Goal: Transaction & Acquisition: Purchase product/service

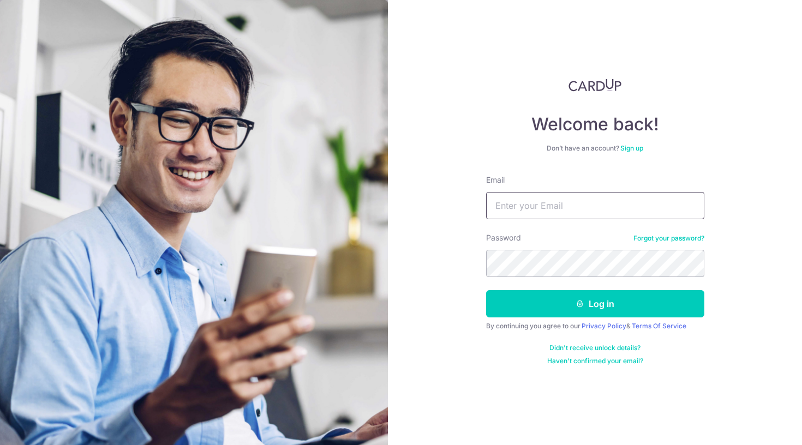
type input "Gwen_ng@hotmail.com"
click at [594, 304] on button "Log in" at bounding box center [595, 303] width 218 height 27
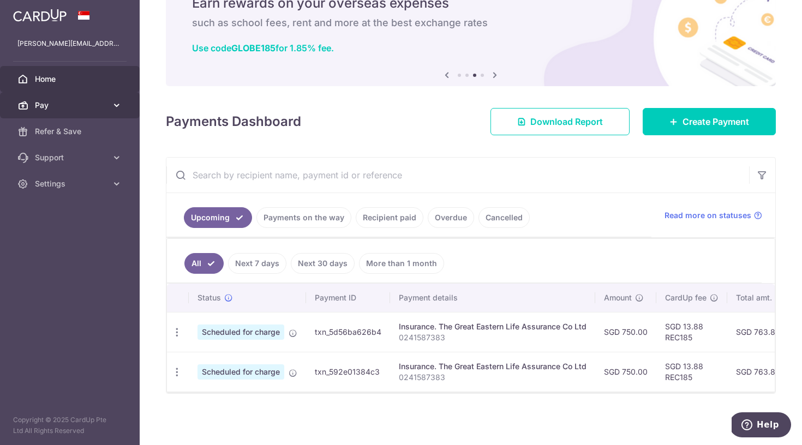
click at [101, 104] on span "Pay" at bounding box center [71, 105] width 72 height 11
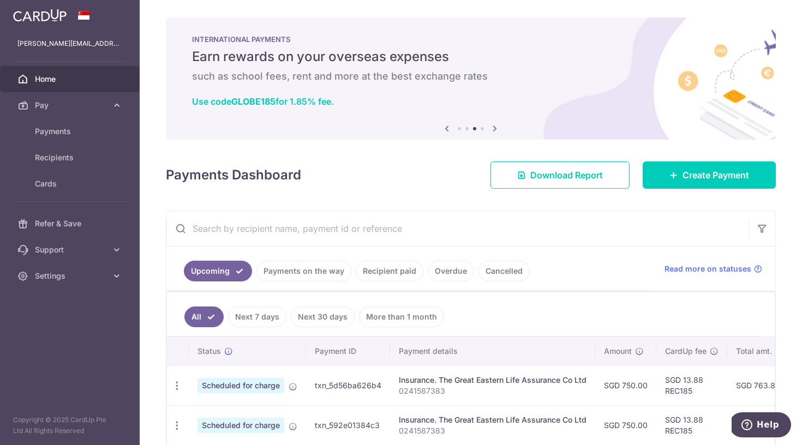
scroll to position [10, 0]
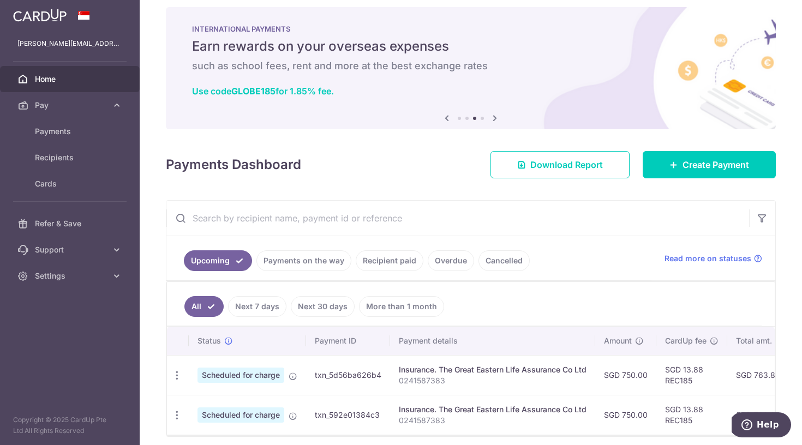
click at [447, 117] on icon at bounding box center [446, 118] width 13 height 14
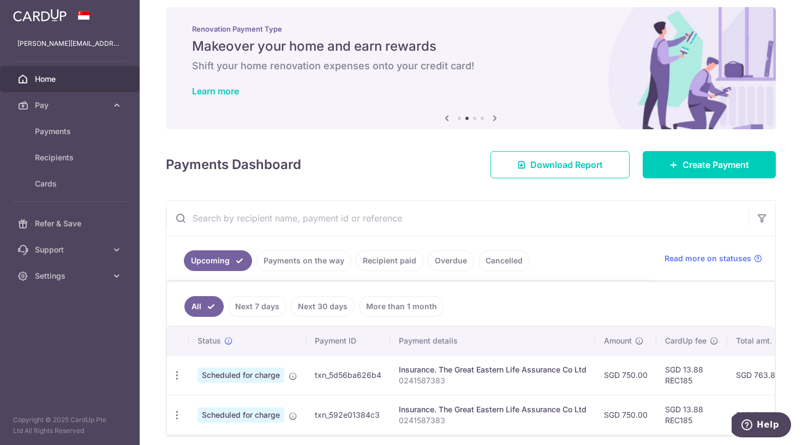
click at [447, 117] on icon at bounding box center [446, 118] width 13 height 14
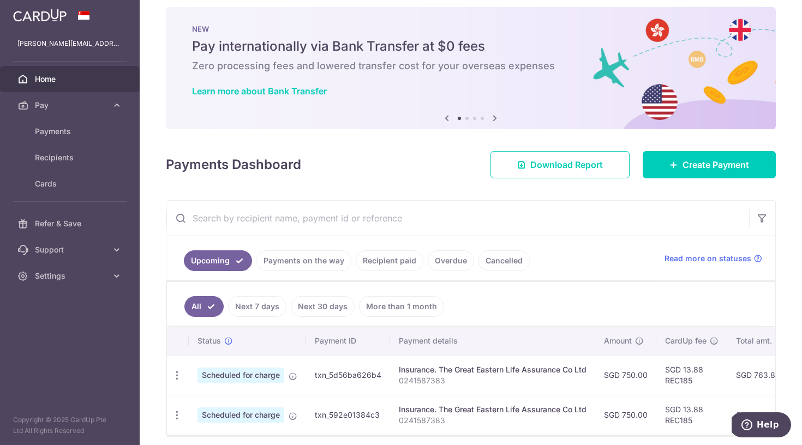
click at [447, 117] on icon at bounding box center [446, 118] width 13 height 14
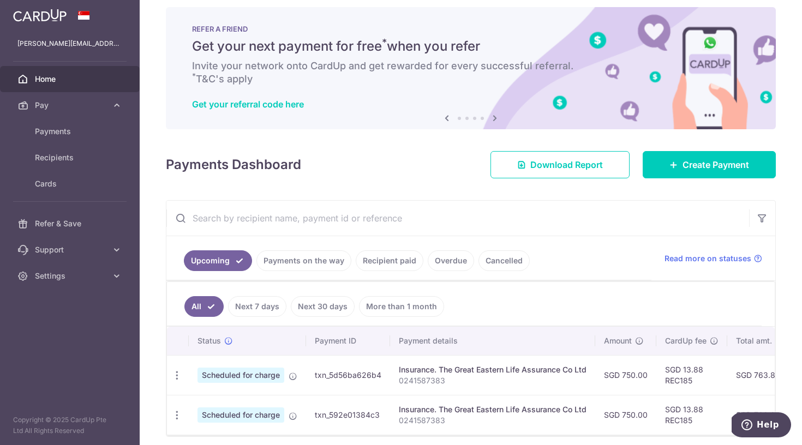
click at [447, 117] on icon at bounding box center [446, 118] width 13 height 14
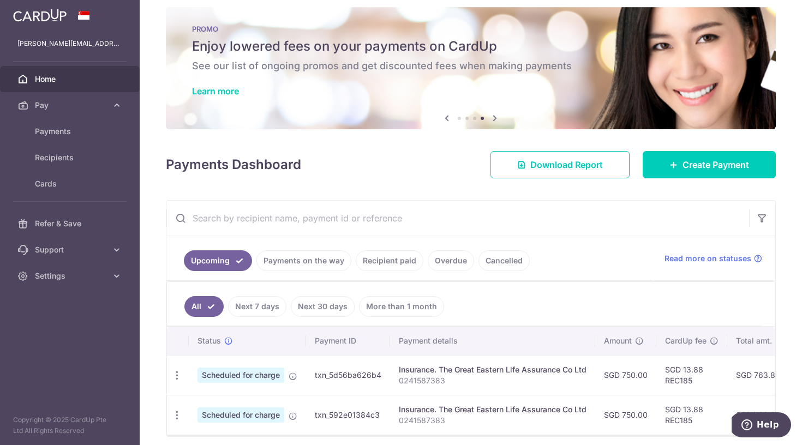
click at [309, 40] on h5 "Enjoy lowered fees on your payments on CardUp" at bounding box center [470, 46] width 557 height 17
click at [227, 86] on link "Learn more" at bounding box center [215, 91] width 47 height 11
click at [712, 172] on link "Create Payment" at bounding box center [708, 164] width 133 height 27
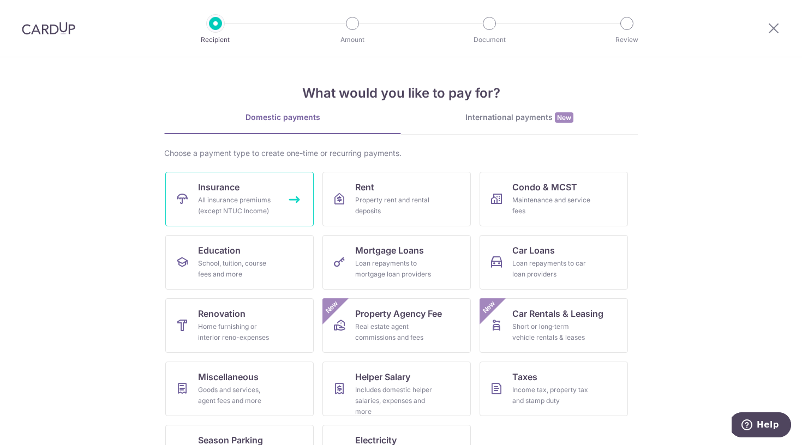
click at [253, 210] on div "All insurance premiums (except NTUC Income)" at bounding box center [237, 206] width 79 height 22
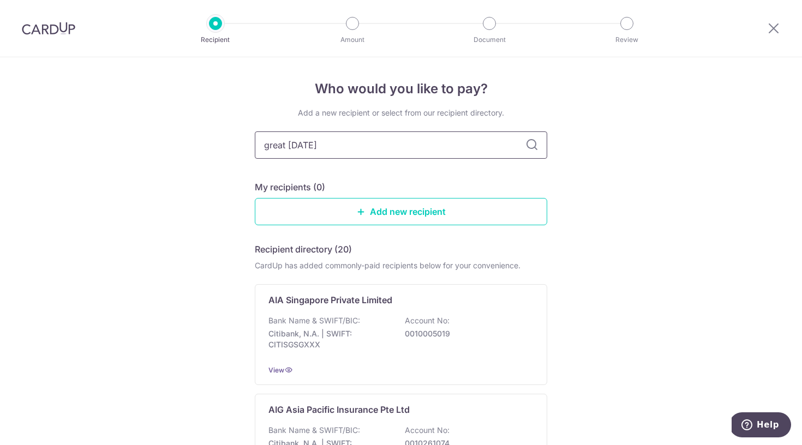
type input "great eastern"
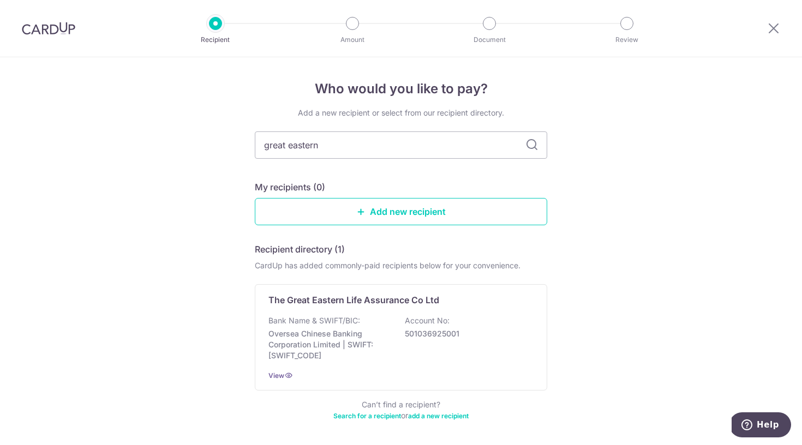
click at [536, 148] on icon at bounding box center [531, 145] width 13 height 13
click at [451, 148] on input "great eastern" at bounding box center [401, 144] width 292 height 27
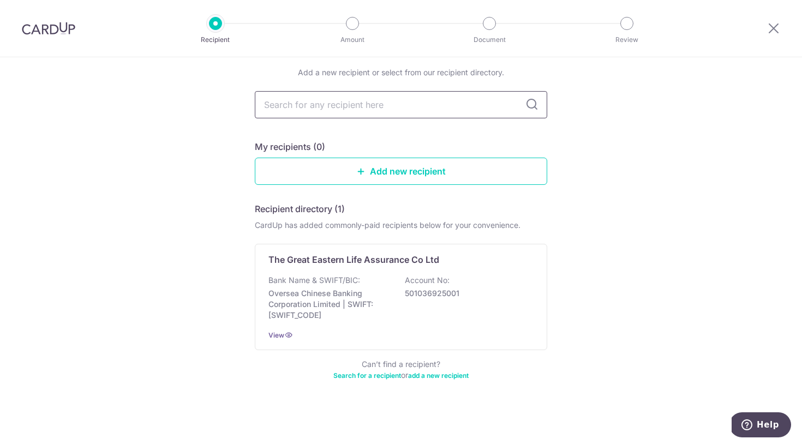
scroll to position [40, 0]
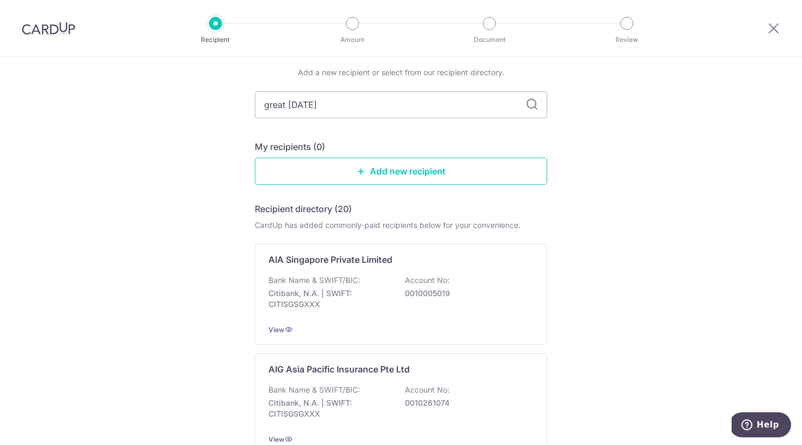
type input "great eastern"
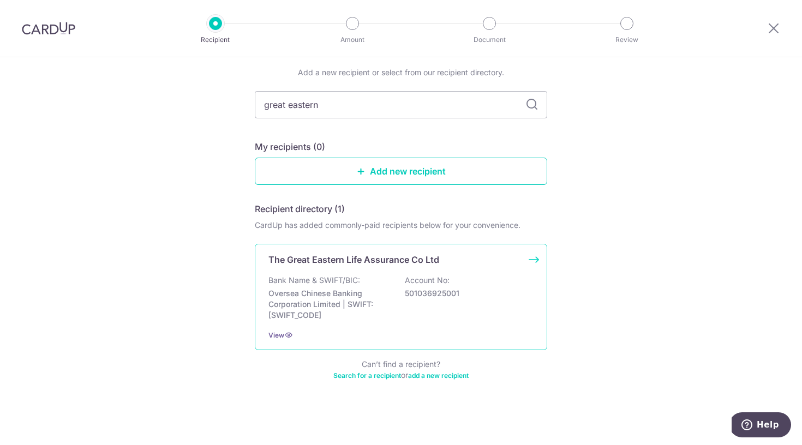
click at [328, 270] on div "The Great Eastern Life Assurance Co Ltd Bank Name & SWIFT/BIC: Oversea Chinese …" at bounding box center [401, 297] width 292 height 106
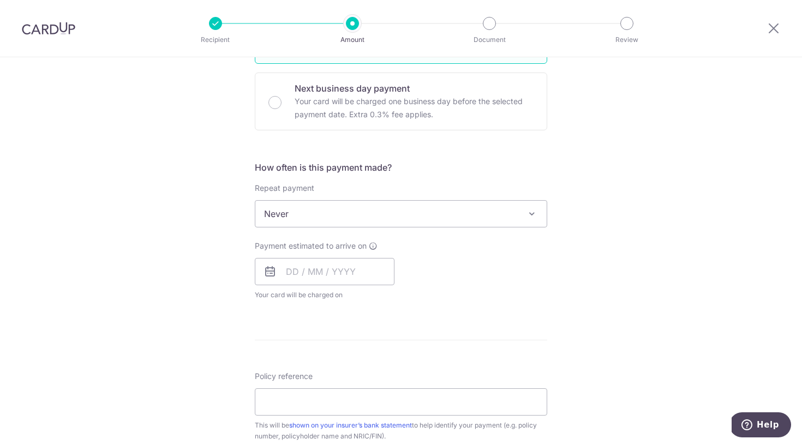
scroll to position [319, 0]
click at [329, 211] on span "Never" at bounding box center [400, 213] width 291 height 26
click at [184, 230] on div "Tell us more about your payment Enter payment amount SGD Select Card Select opt…" at bounding box center [401, 231] width 802 height 987
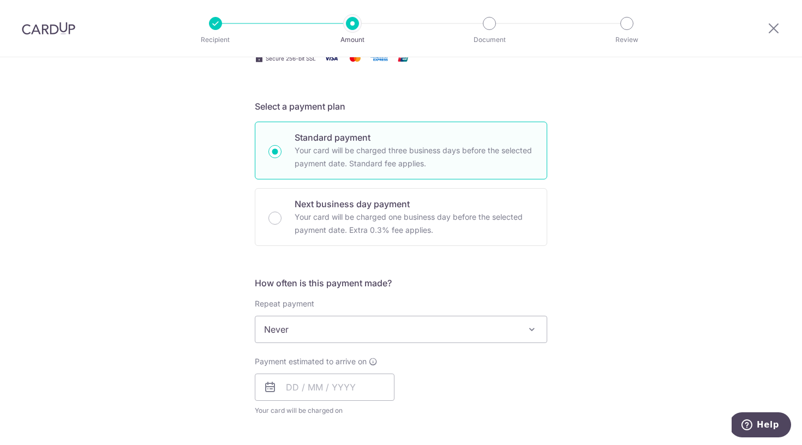
scroll to position [117, 0]
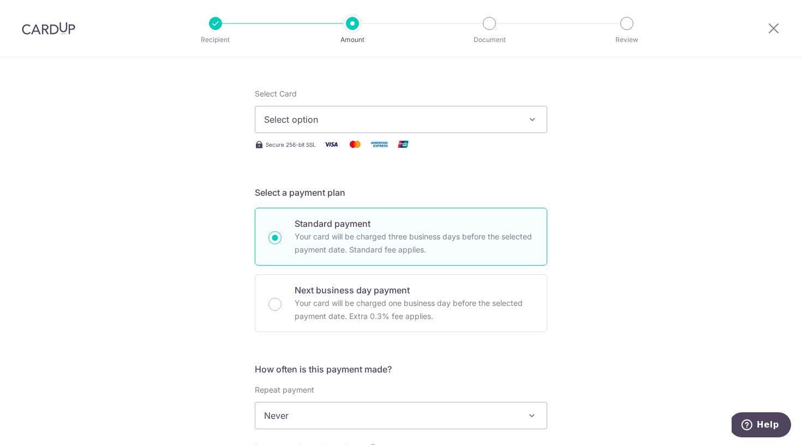
click at [353, 113] on span "Select option" at bounding box center [391, 119] width 254 height 13
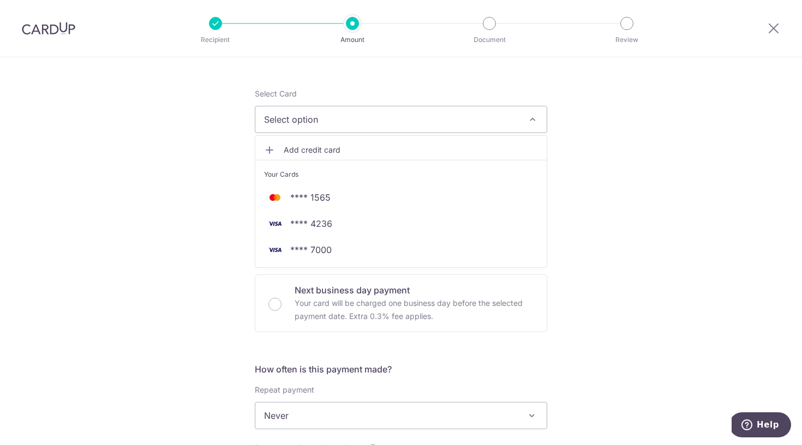
click at [91, 246] on div "Tell us more about your payment Enter payment amount SGD Select Card Select opt…" at bounding box center [401, 434] width 802 height 987
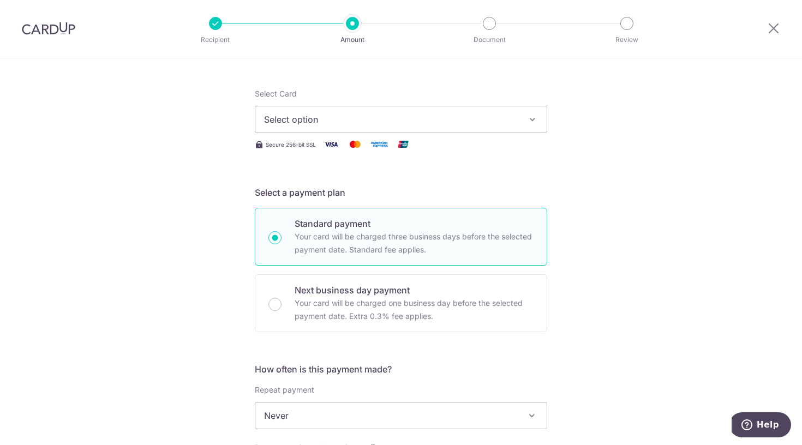
click at [317, 123] on span "Select option" at bounding box center [391, 119] width 254 height 13
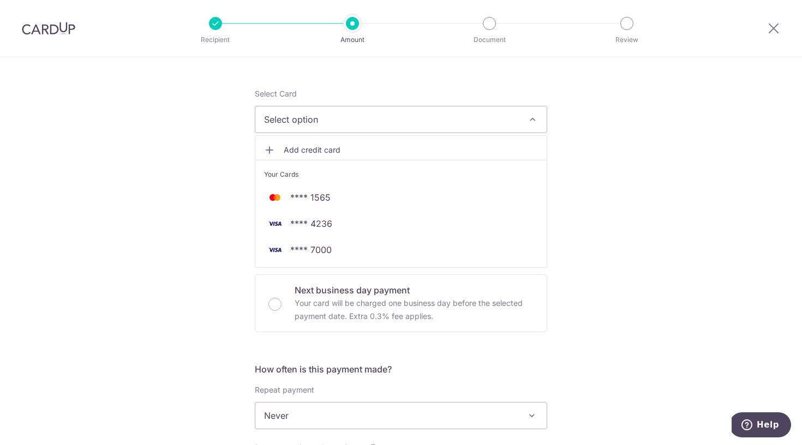
click at [105, 250] on div "Tell us more about your payment Enter payment amount SGD Select Card Select opt…" at bounding box center [401, 434] width 802 height 987
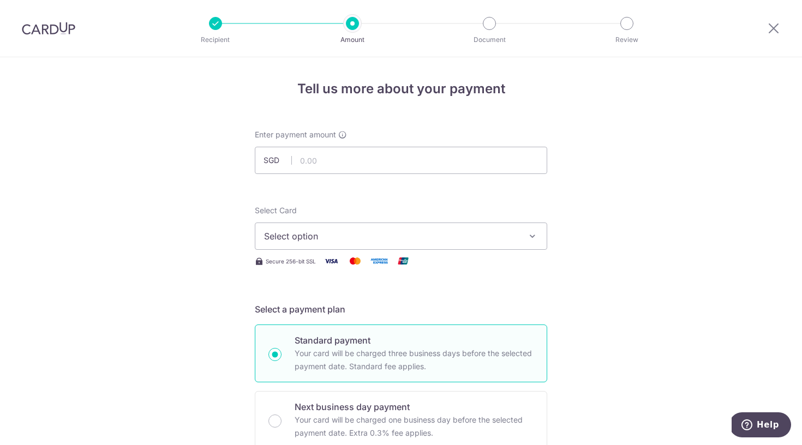
scroll to position [0, 0]
click at [391, 158] on input "text" at bounding box center [401, 160] width 292 height 27
type input "430.24"
click at [492, 242] on span "Select option" at bounding box center [391, 236] width 254 height 13
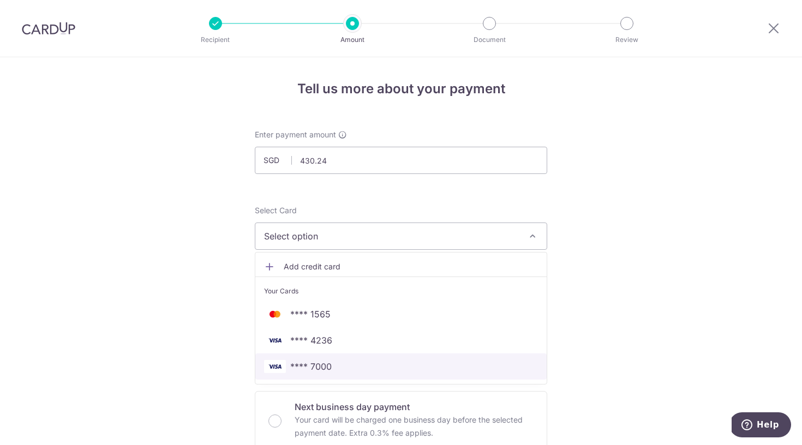
click at [347, 374] on link "**** 7000" at bounding box center [400, 366] width 291 height 26
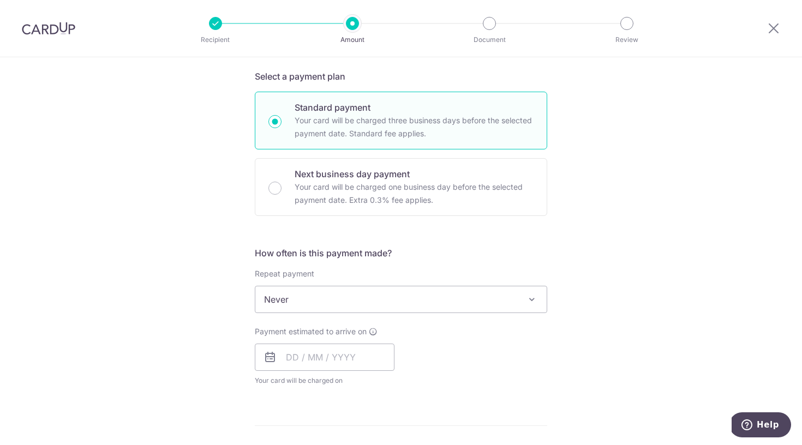
scroll to position [233, 0]
click at [288, 355] on input "text" at bounding box center [325, 356] width 140 height 27
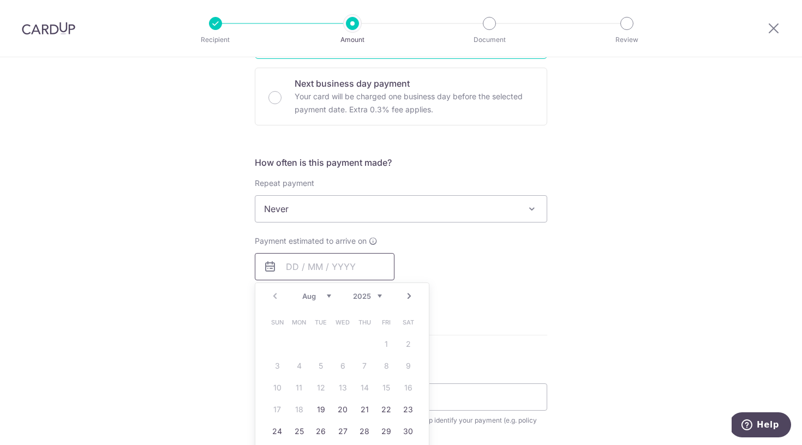
scroll to position [312, 0]
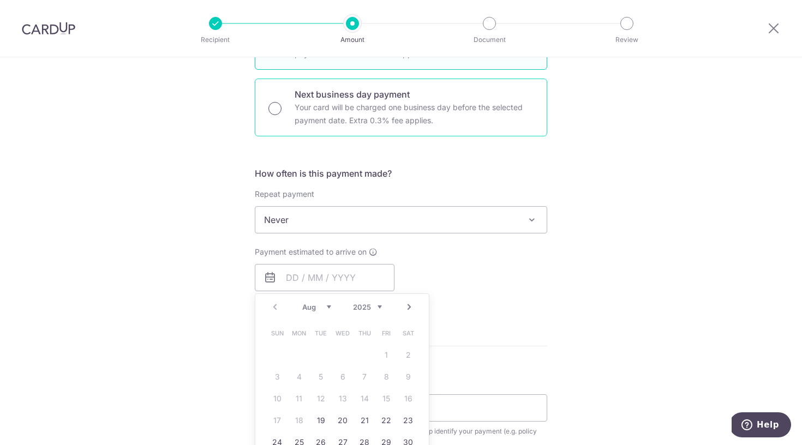
click at [280, 105] on input "Next business day payment Your card will be charged one business day before the…" at bounding box center [274, 108] width 13 height 13
radio input "true"
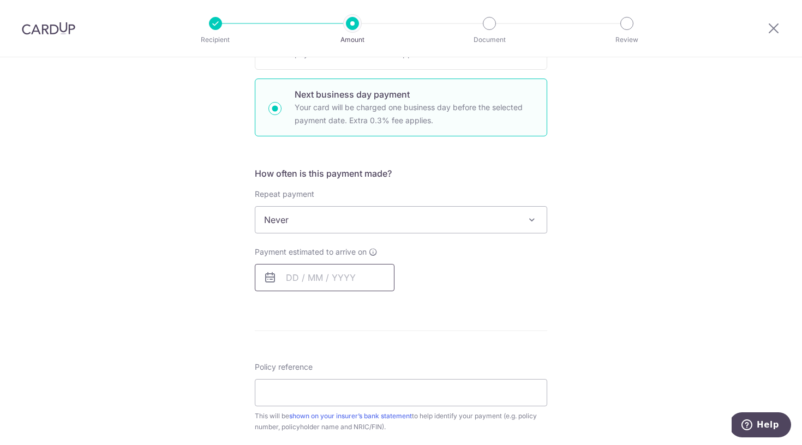
click at [291, 279] on input "text" at bounding box center [325, 277] width 140 height 27
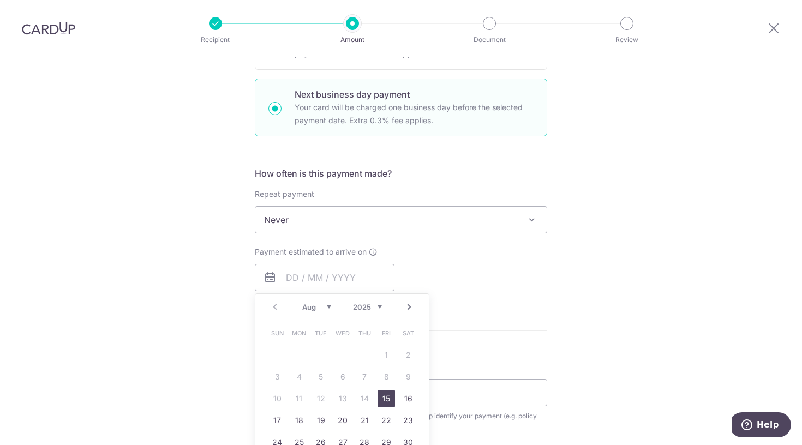
click at [386, 395] on link "15" at bounding box center [385, 398] width 17 height 17
type input "[DATE]"
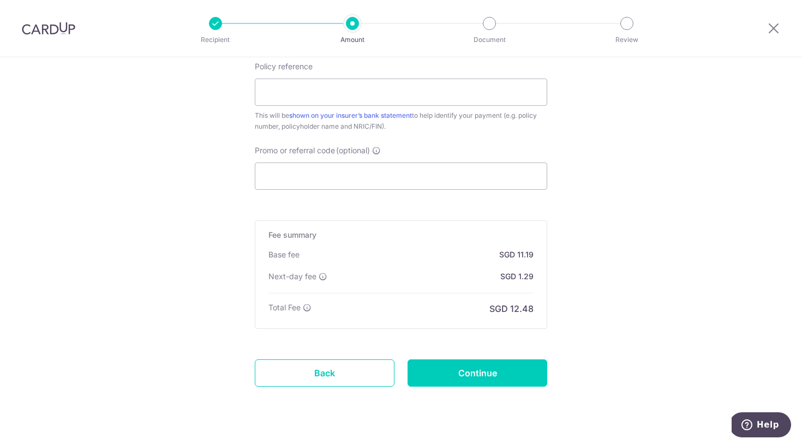
scroll to position [672, 0]
click at [373, 184] on input "Promo or referral code (optional)" at bounding box center [401, 177] width 292 height 27
paste input "OFF225"
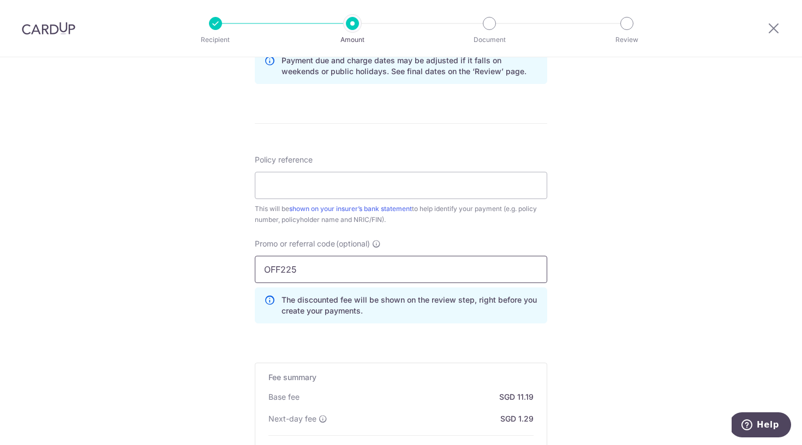
scroll to position [578, 0]
type input "OFF225"
click at [313, 193] on input "Policy reference" at bounding box center [401, 186] width 292 height 27
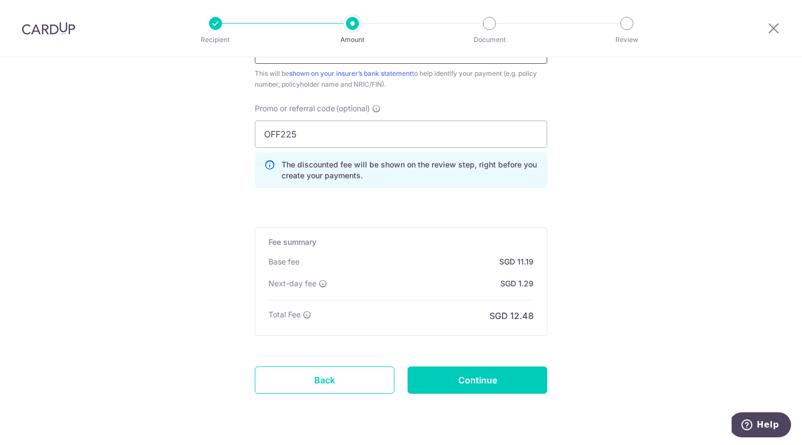
scroll to position [719, 0]
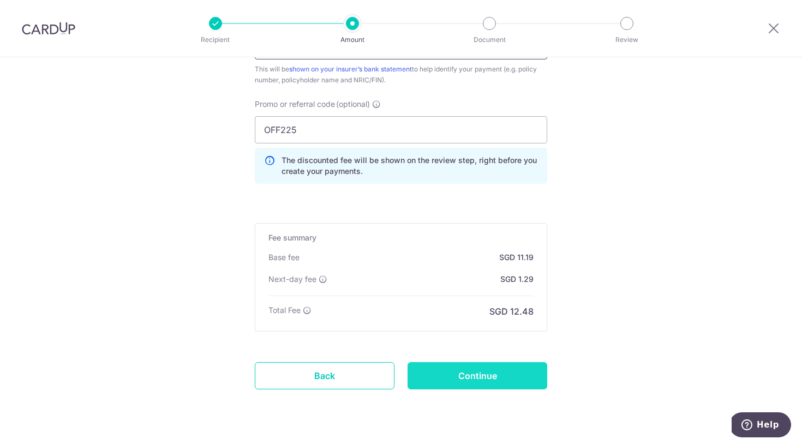
type input "0241230241"
click at [488, 383] on input "Continue" at bounding box center [477, 375] width 140 height 27
type input "Create Schedule"
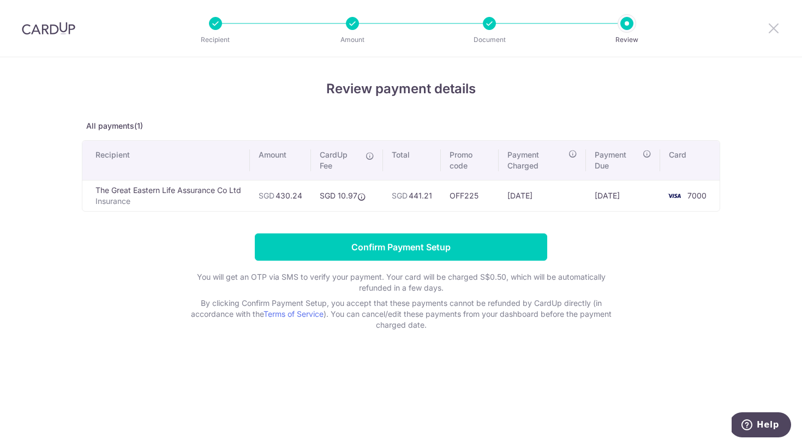
click at [774, 28] on icon at bounding box center [773, 28] width 13 height 14
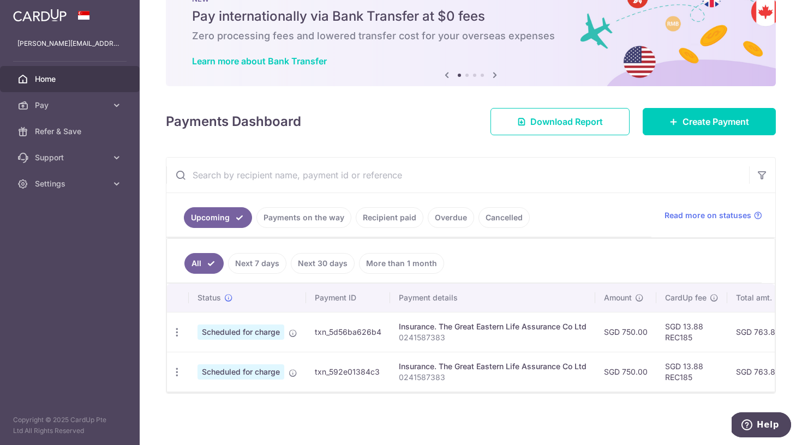
scroll to position [40, 0]
click at [723, 127] on span "Create Payment" at bounding box center [715, 121] width 67 height 13
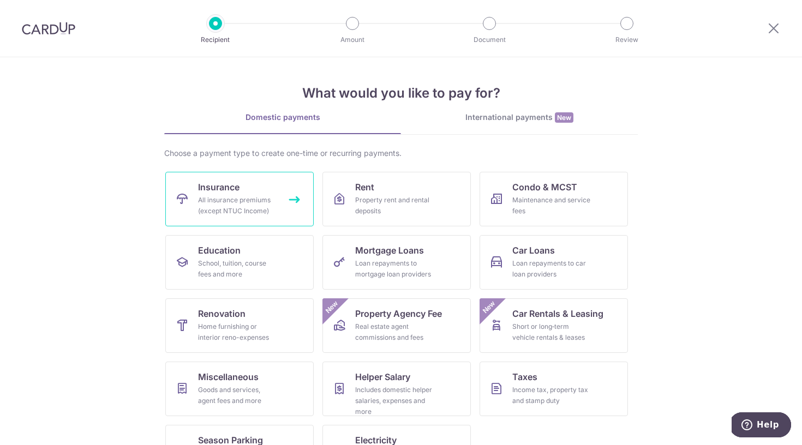
click at [262, 214] on div "All insurance premiums (except NTUC Income)" at bounding box center [237, 206] width 79 height 22
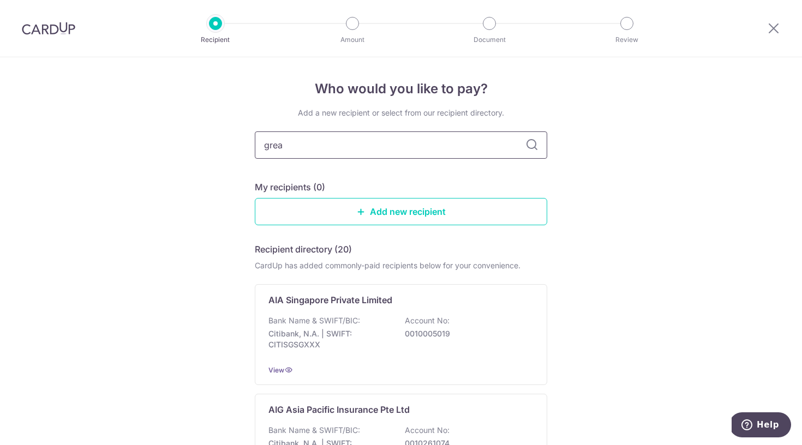
type input "great"
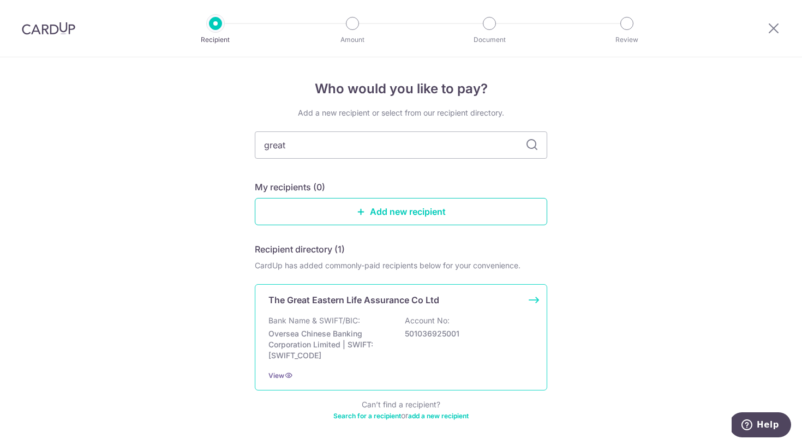
click at [374, 311] on div "The Great Eastern Life Assurance Co Ltd Bank Name & SWIFT/BIC: Oversea Chinese …" at bounding box center [401, 337] width 292 height 106
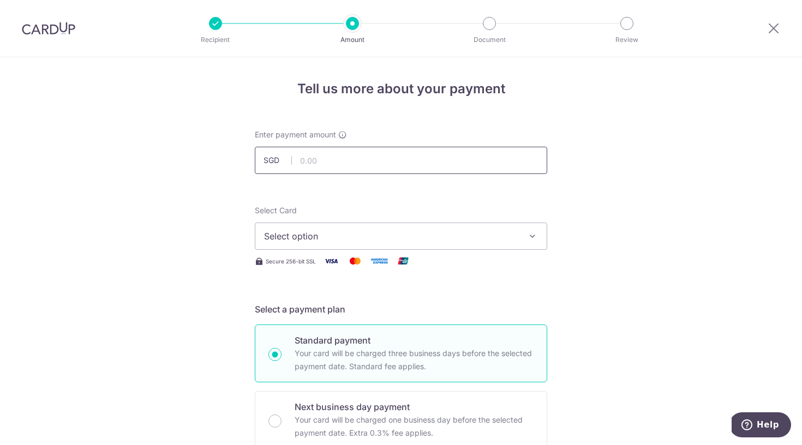
click at [389, 158] on input "text" at bounding box center [401, 160] width 292 height 27
type input "0"
type input "430.42"
click at [464, 240] on span "Select option" at bounding box center [391, 236] width 254 height 13
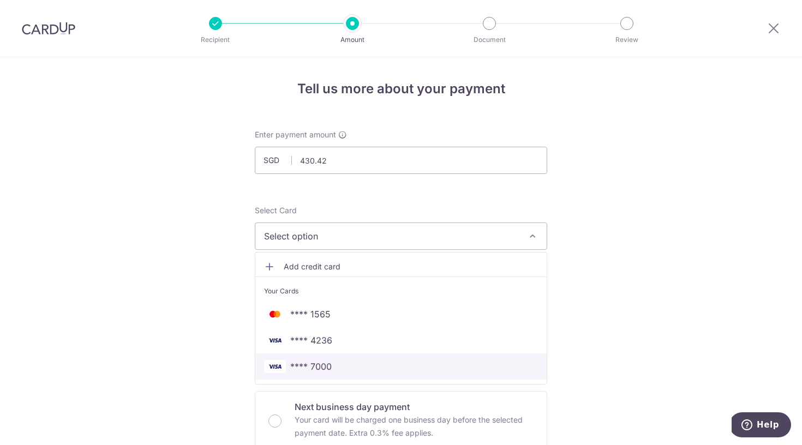
click at [356, 364] on span "**** 7000" at bounding box center [401, 366] width 274 height 13
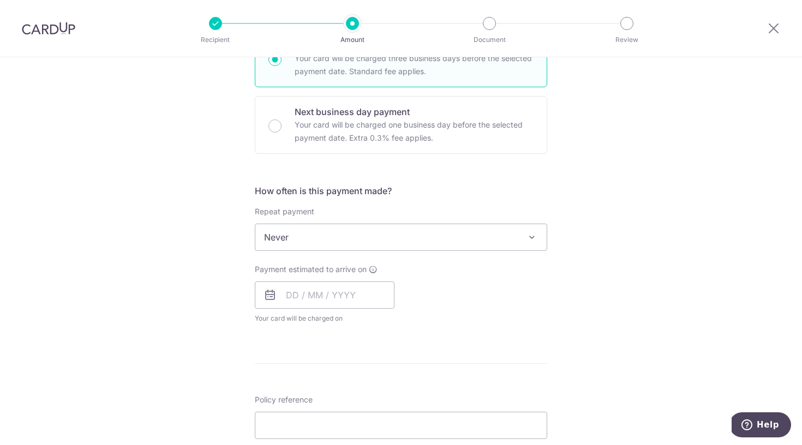
scroll to position [298, 0]
click at [294, 245] on span "Never" at bounding box center [400, 234] width 291 height 26
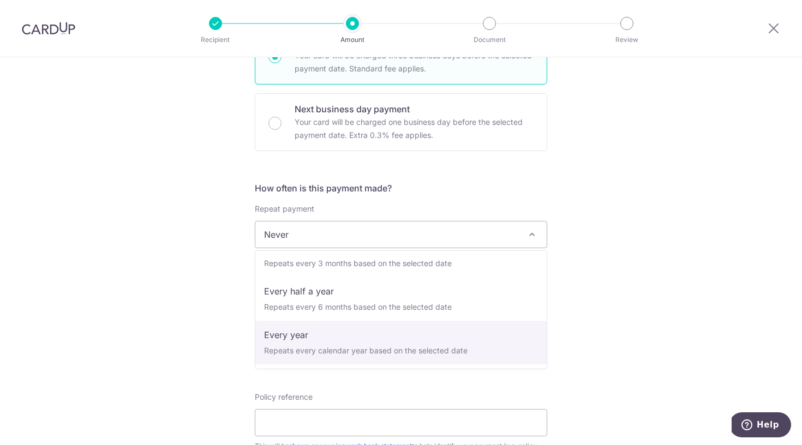
scroll to position [153, 0]
select select "6"
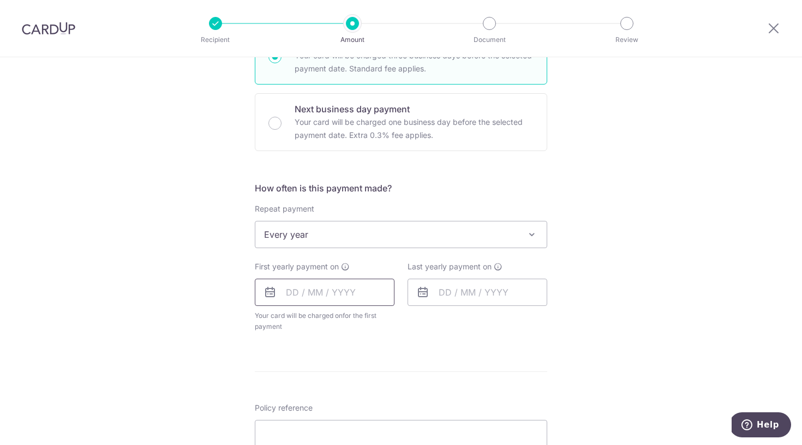
click at [288, 298] on input "text" at bounding box center [325, 292] width 140 height 27
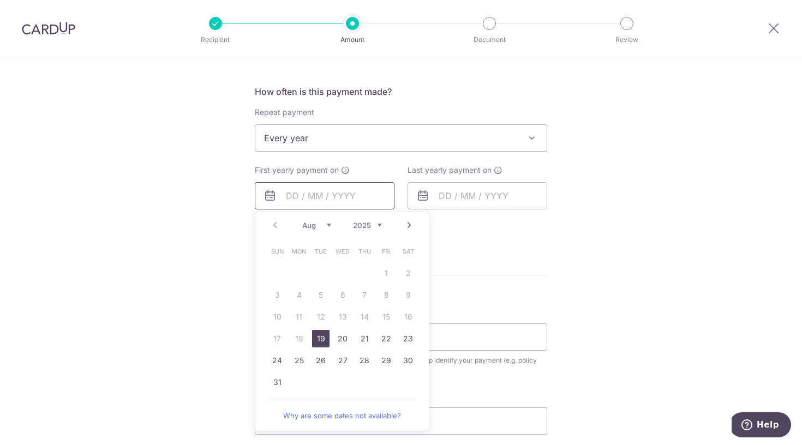
scroll to position [398, 0]
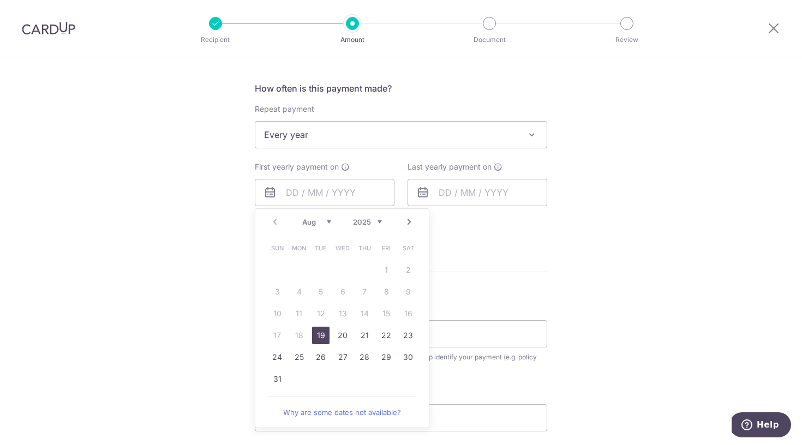
click at [319, 333] on link "19" at bounding box center [320, 335] width 17 height 17
type input "[DATE]"
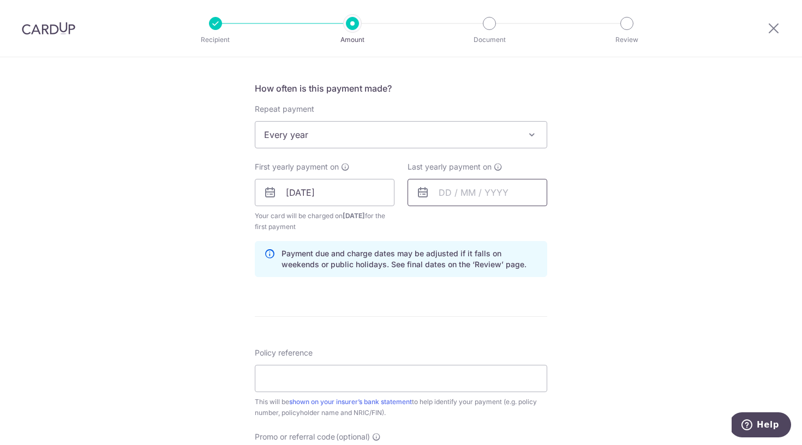
click at [455, 191] on input "text" at bounding box center [477, 192] width 140 height 27
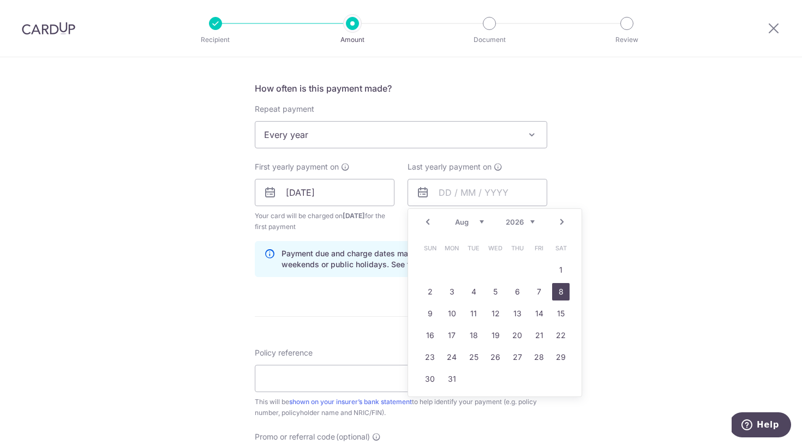
click at [562, 291] on link "8" at bounding box center [560, 291] width 17 height 17
type input "[DATE]"
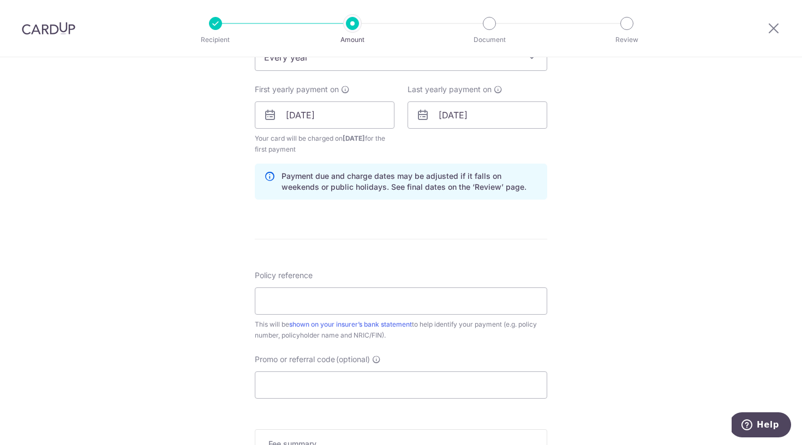
scroll to position [485, 0]
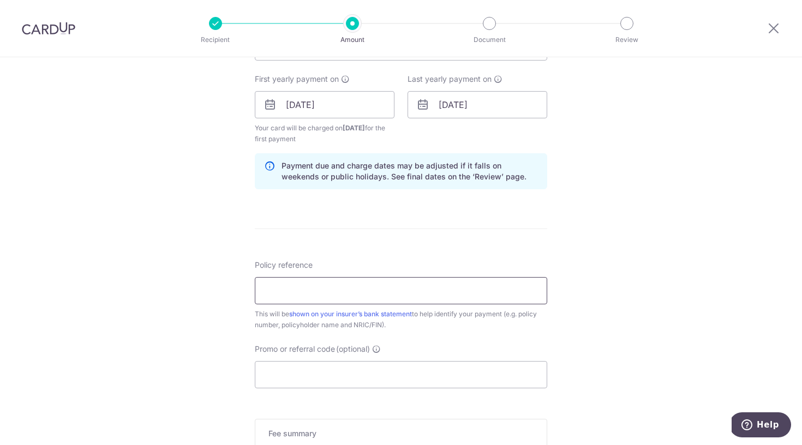
click at [423, 297] on input "Policy reference" at bounding box center [401, 290] width 292 height 27
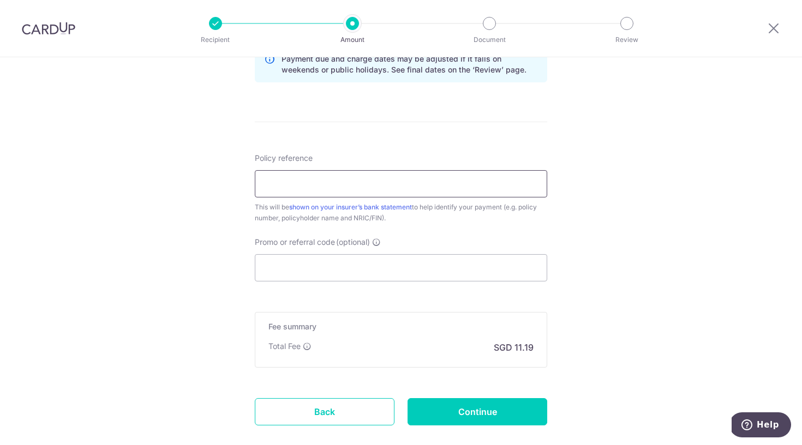
scroll to position [534, 0]
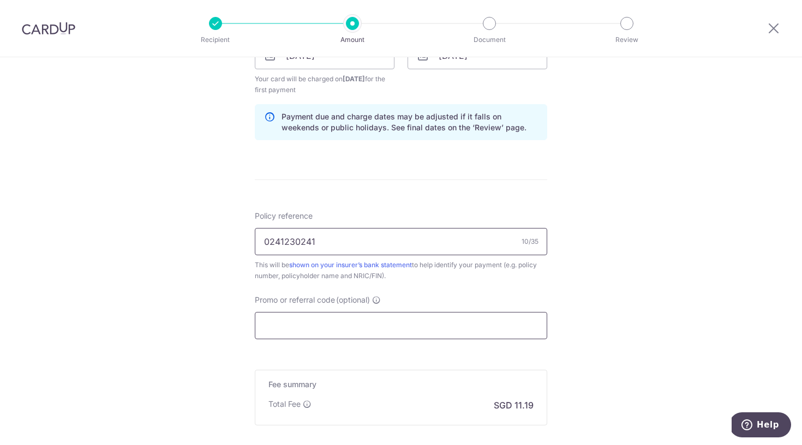
type input "0241230241"
click at [305, 330] on input "Promo or referral code (optional)" at bounding box center [401, 325] width 292 height 27
paste input "OFF225"
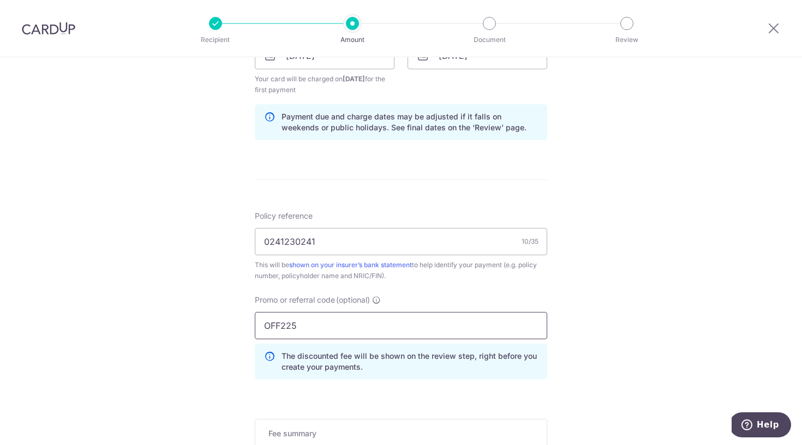
drag, startPoint x: 303, startPoint y: 326, endPoint x: 231, endPoint y: 326, distance: 72.5
click at [231, 326] on div "Tell us more about your payment Enter payment amount SGD 430.42 430.42 Select C…" at bounding box center [401, 68] width 802 height 1091
paste input "REC18"
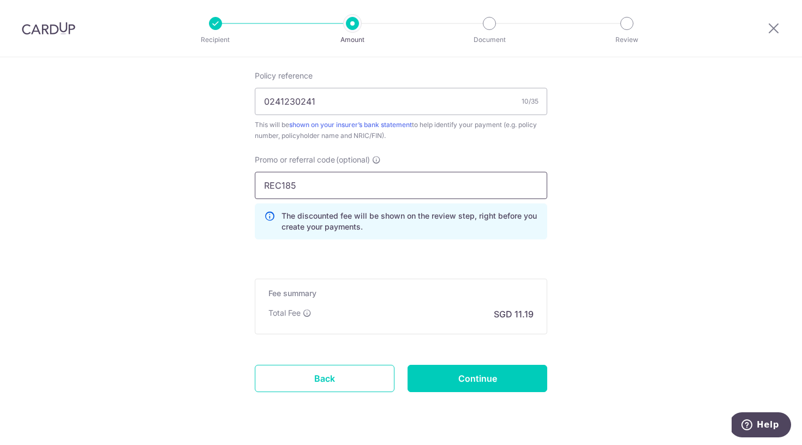
scroll to position [677, 0]
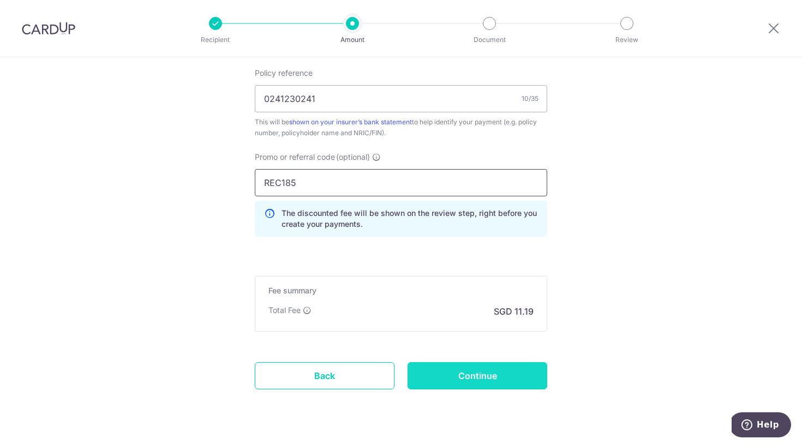
type input "REC185"
click at [481, 383] on input "Continue" at bounding box center [477, 375] width 140 height 27
type input "Create Schedule"
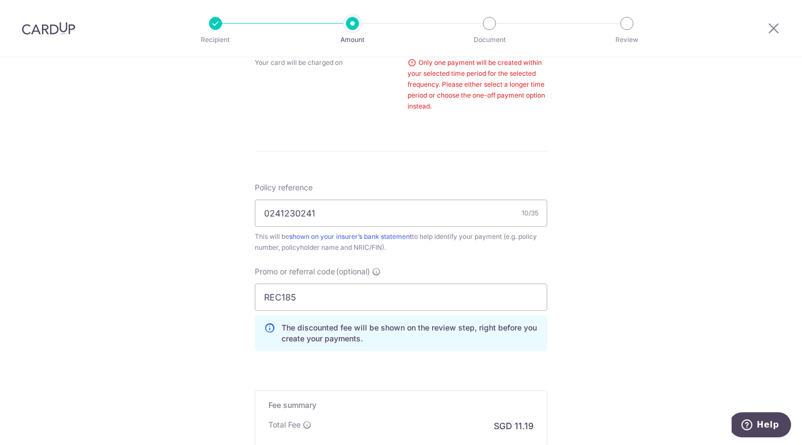
scroll to position [448, 0]
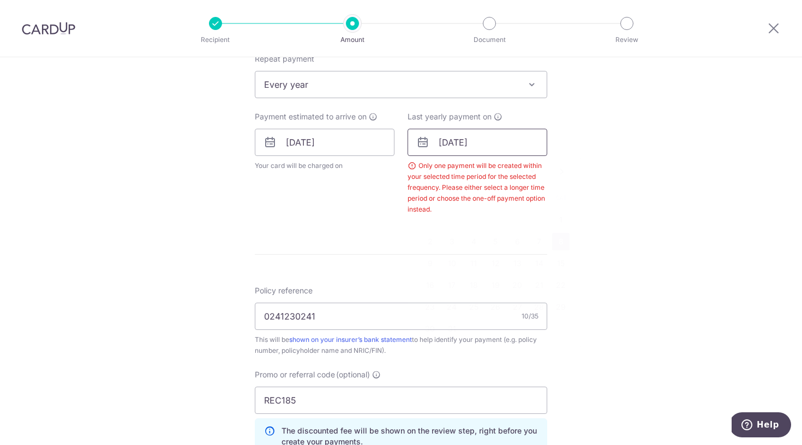
click at [473, 140] on input "08/08/2026" at bounding box center [477, 142] width 140 height 27
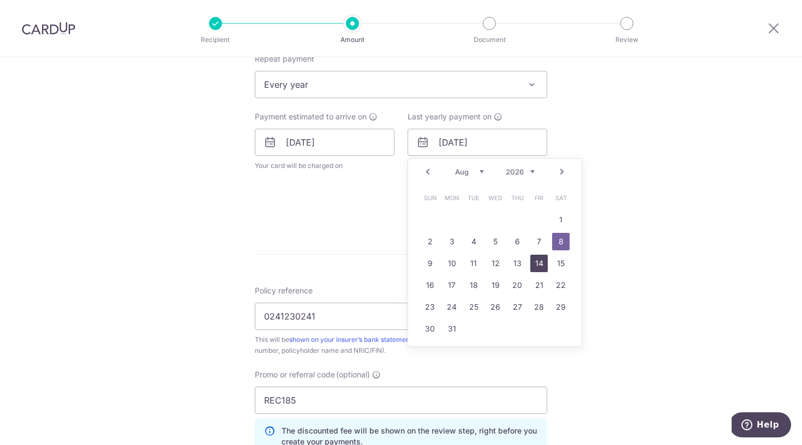
click at [537, 263] on link "14" at bounding box center [538, 263] width 17 height 17
type input "[DATE]"
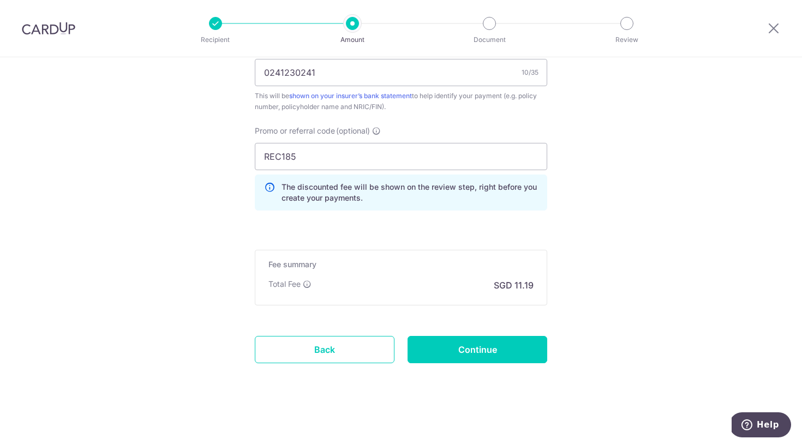
scroll to position [736, 0]
click at [488, 351] on input "Continue" at bounding box center [477, 349] width 140 height 27
type input "Create Schedule"
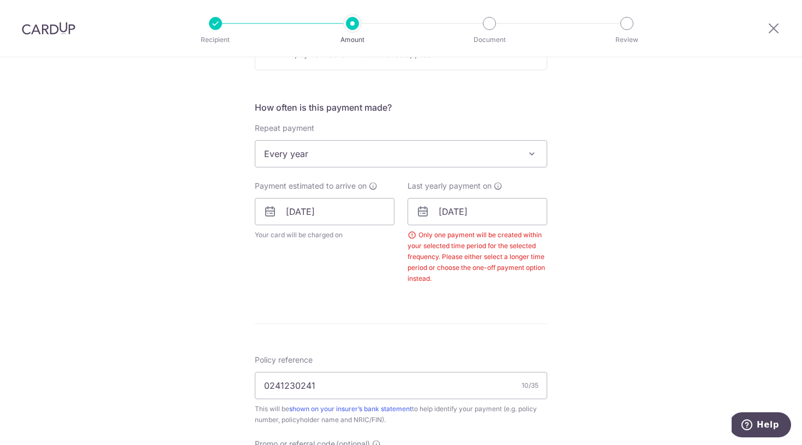
scroll to position [367, 0]
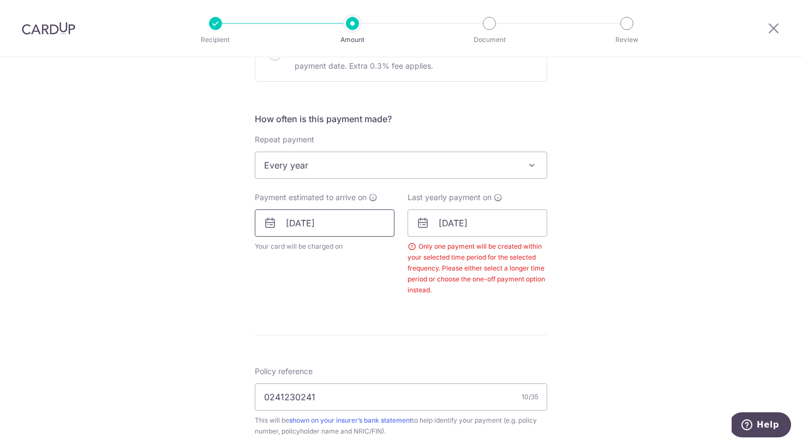
click at [343, 215] on input "[DATE]" at bounding box center [325, 222] width 140 height 27
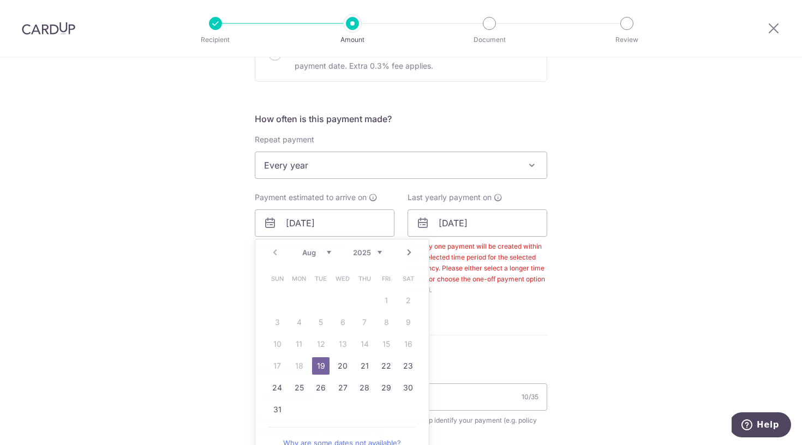
click at [155, 322] on div "Tell us more about your payment Enter payment amount SGD 430.42 430.42 Select C…" at bounding box center [401, 229] width 802 height 1079
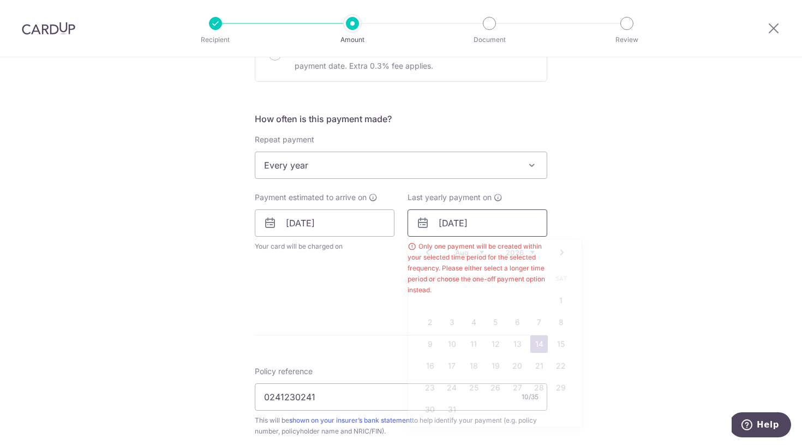
click at [475, 221] on input "[DATE]" at bounding box center [477, 222] width 140 height 27
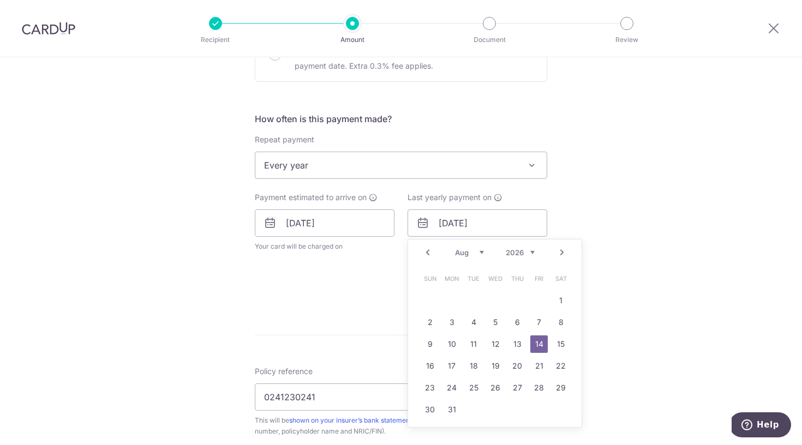
click at [558, 255] on link "Next" at bounding box center [561, 252] width 13 height 13
click at [429, 321] on link "8" at bounding box center [429, 322] width 17 height 17
type input "08/08/2027"
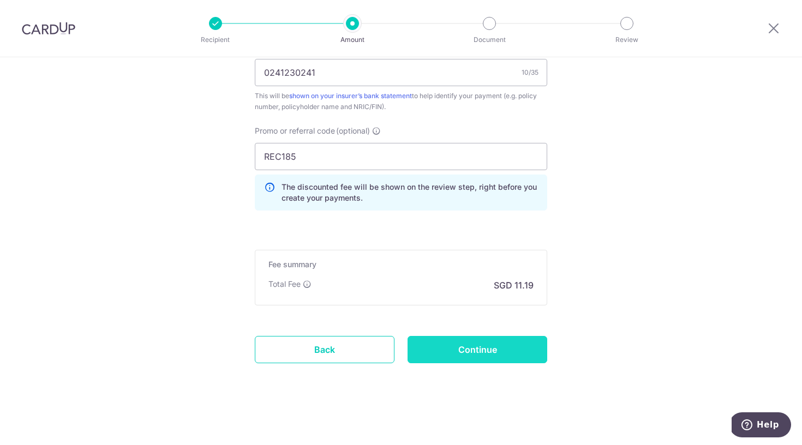
scroll to position [736, 0]
click at [485, 356] on input "Continue" at bounding box center [477, 349] width 140 height 27
type input "Create Schedule"
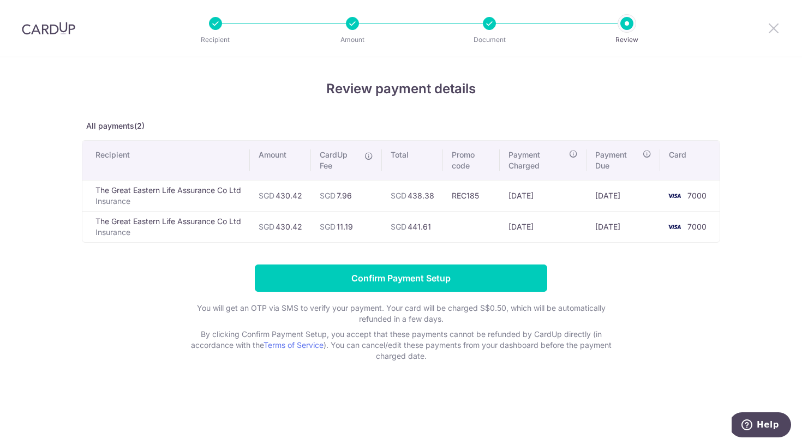
click at [773, 22] on icon at bounding box center [773, 28] width 13 height 14
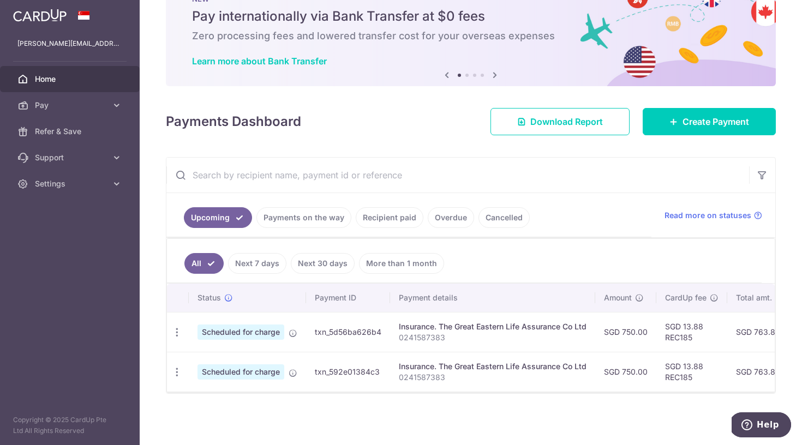
scroll to position [40, 0]
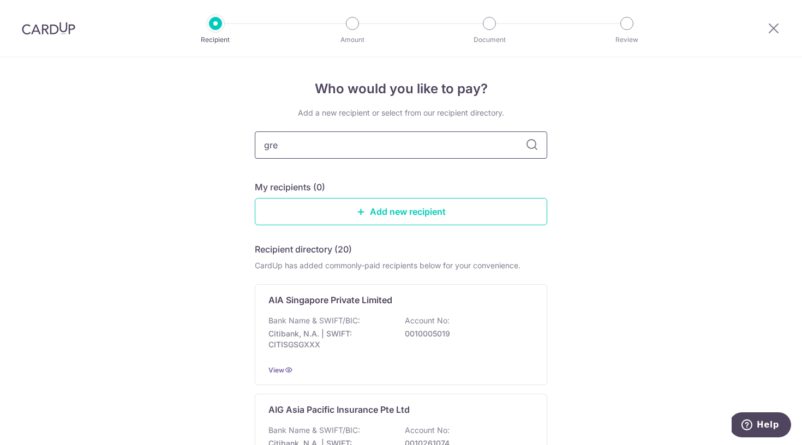
type input "grea"
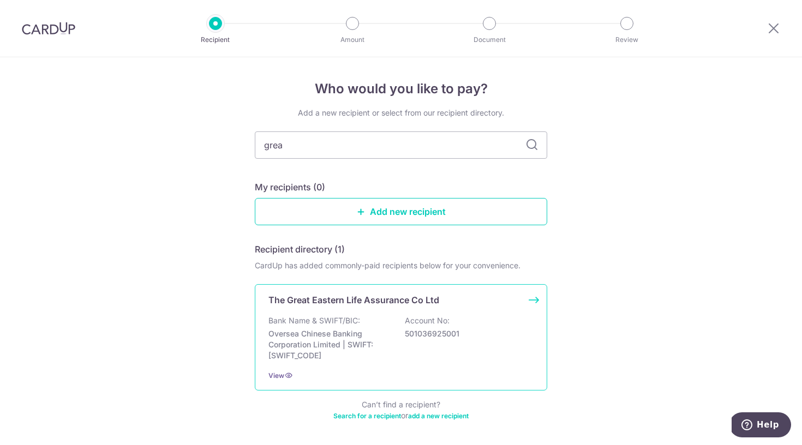
click at [393, 286] on div "The Great Eastern Life Assurance Co Ltd Bank Name & SWIFT/BIC: Oversea Chinese …" at bounding box center [401, 337] width 292 height 106
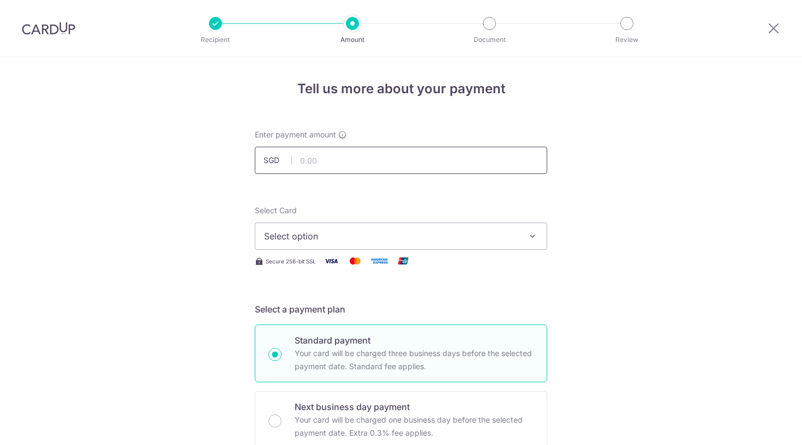
click at [376, 166] on input "text" at bounding box center [401, 160] width 292 height 27
type input "430.42"
click at [363, 237] on span "Select option" at bounding box center [391, 236] width 254 height 13
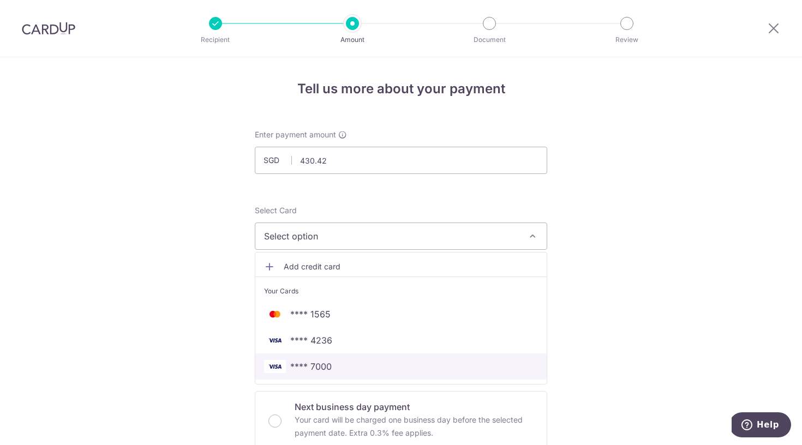
click at [322, 364] on span "**** 7000" at bounding box center [310, 366] width 41 height 13
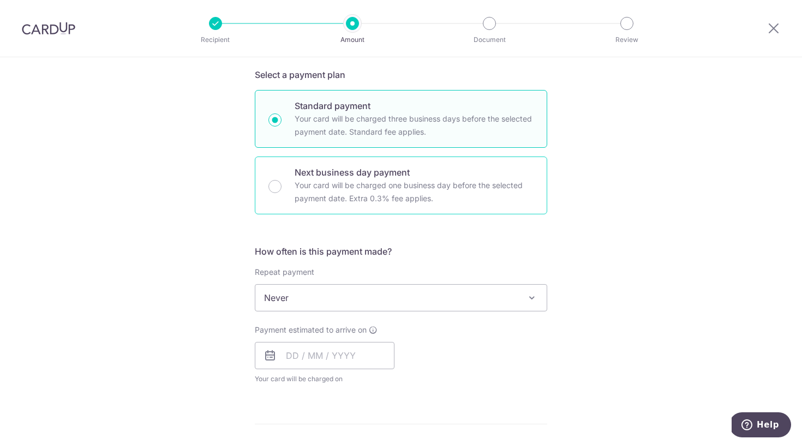
scroll to position [242, 0]
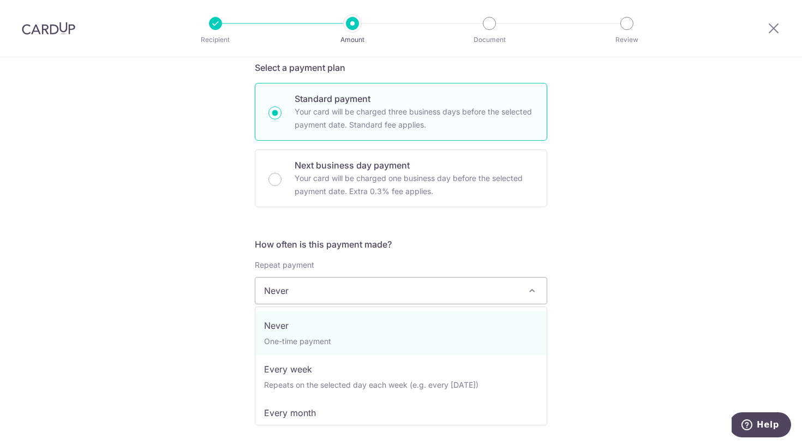
click at [323, 297] on span "Never" at bounding box center [400, 291] width 291 height 26
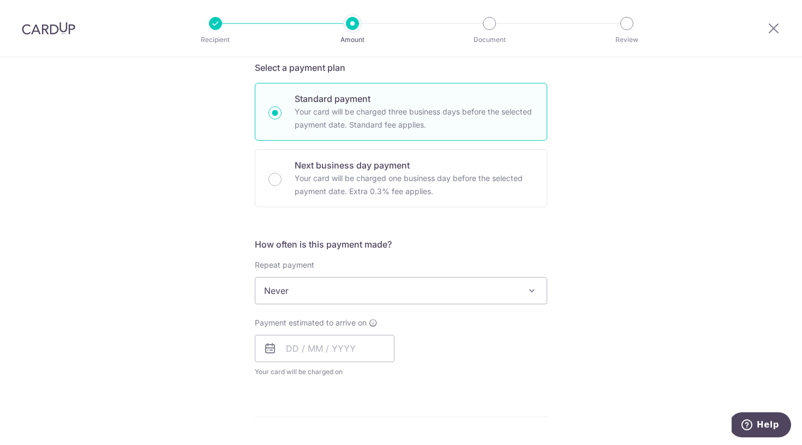
click at [323, 297] on span "Never" at bounding box center [400, 291] width 291 height 26
click at [292, 355] on input "text" at bounding box center [325, 348] width 140 height 27
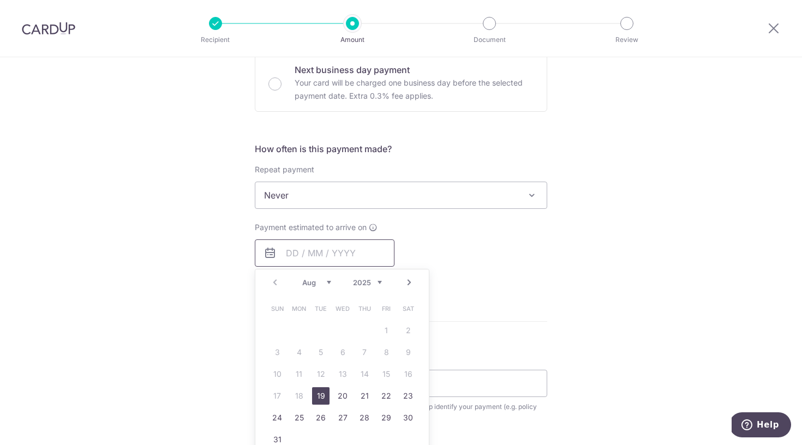
scroll to position [369, 0]
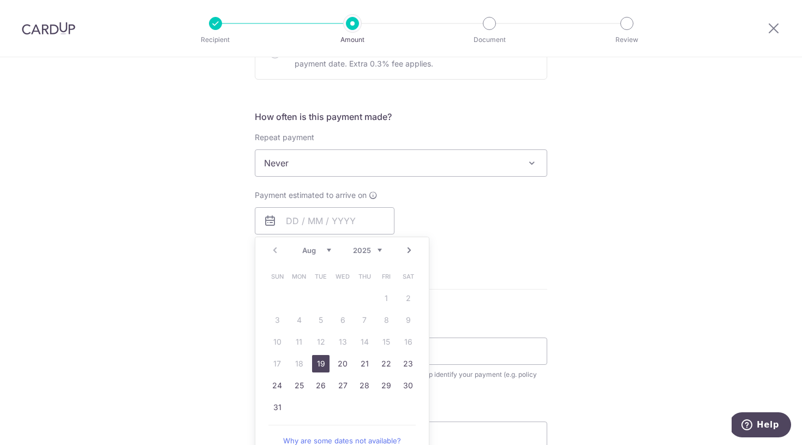
click at [321, 364] on link "19" at bounding box center [320, 363] width 17 height 17
type input "19/08/2025"
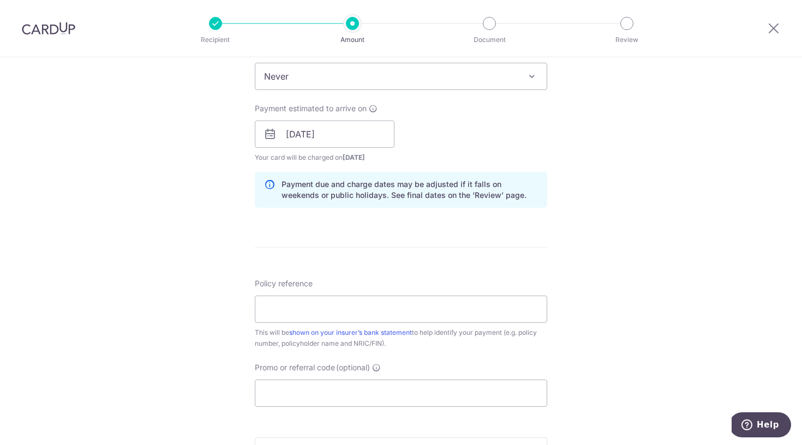
scroll to position [458, 0]
click at [291, 307] on input "Policy reference" at bounding box center [401, 306] width 292 height 27
type input "0241230241"
click at [330, 396] on input "Promo or referral code (optional)" at bounding box center [401, 390] width 292 height 27
paste input "OFF225"
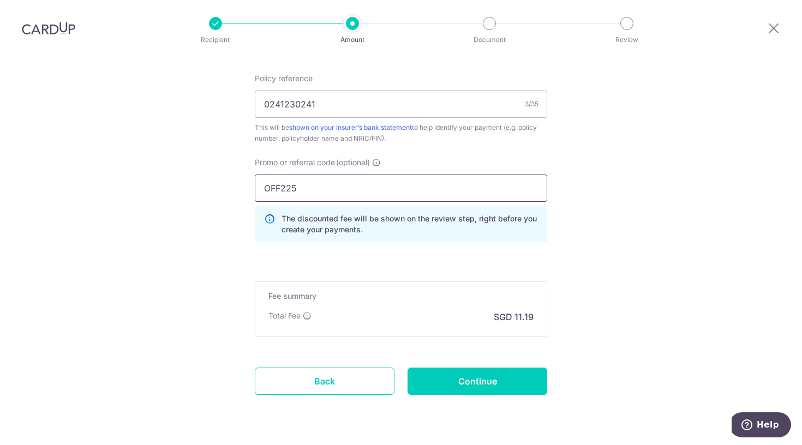
type input "OFF225"
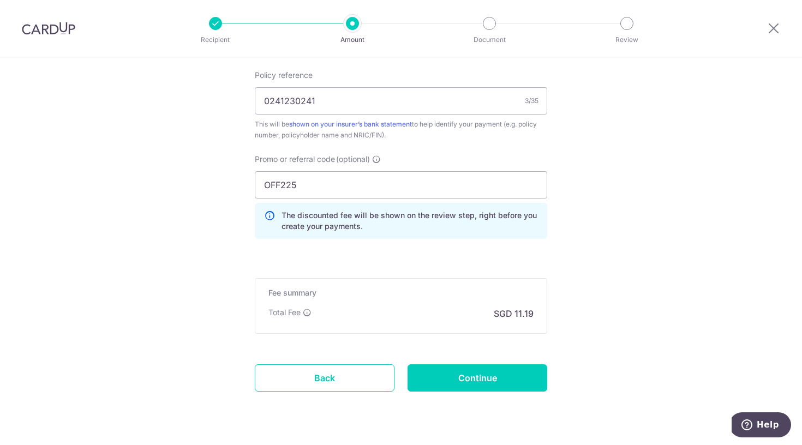
click at [479, 377] on input "Continue" at bounding box center [477, 377] width 140 height 27
type input "Create Schedule"
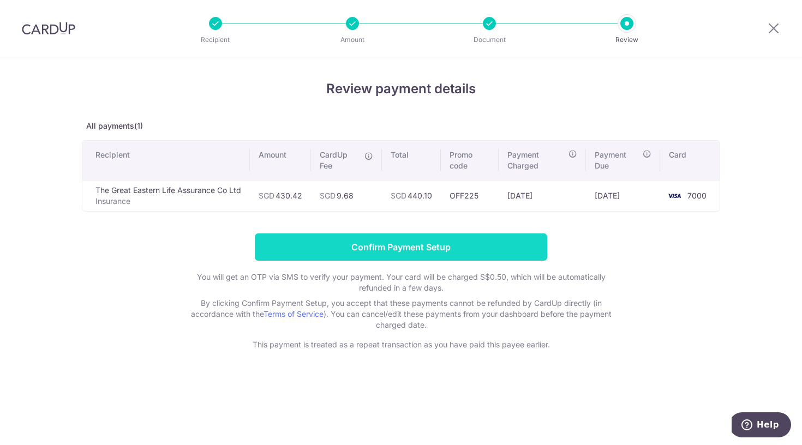
click at [348, 243] on input "Confirm Payment Setup" at bounding box center [401, 246] width 292 height 27
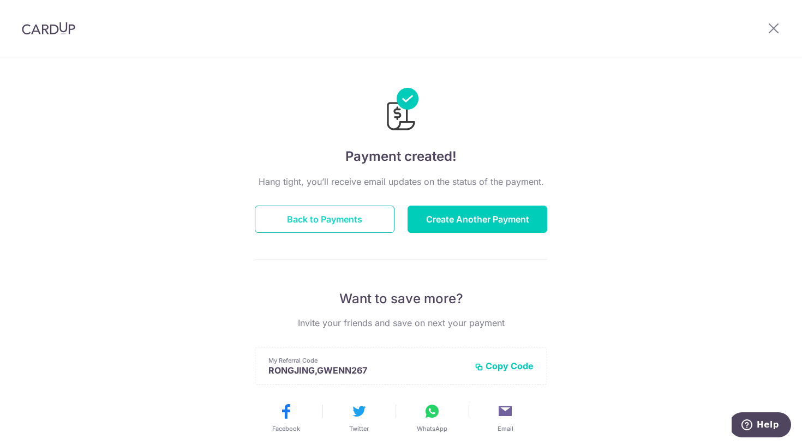
click at [371, 225] on button "Back to Payments" at bounding box center [325, 219] width 140 height 27
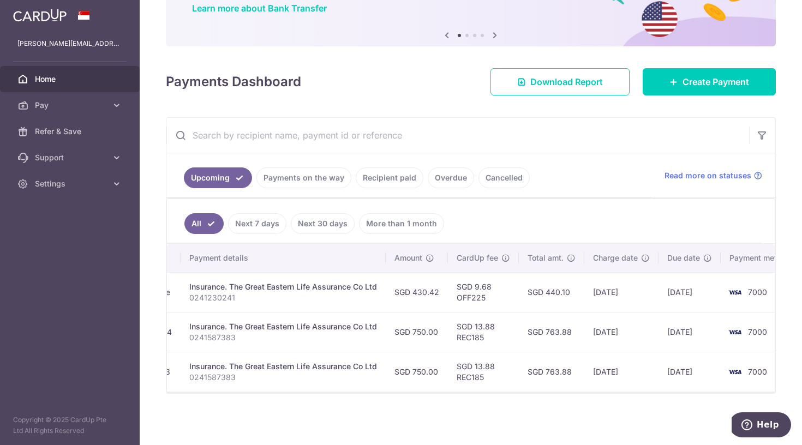
scroll to position [0, 208]
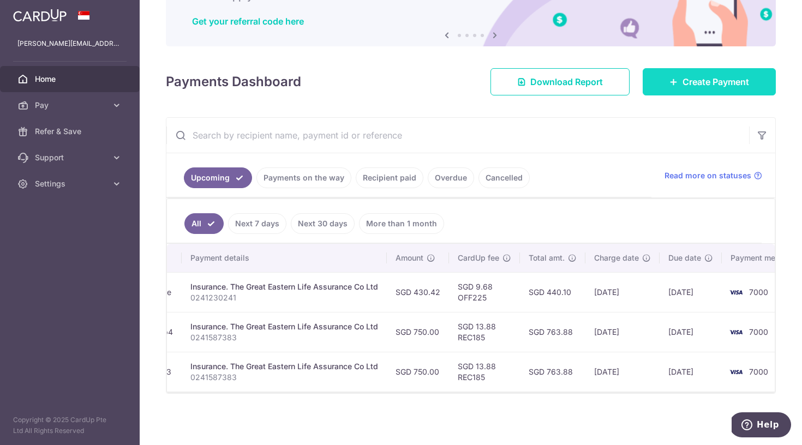
click at [720, 85] on span "Create Payment" at bounding box center [715, 81] width 67 height 13
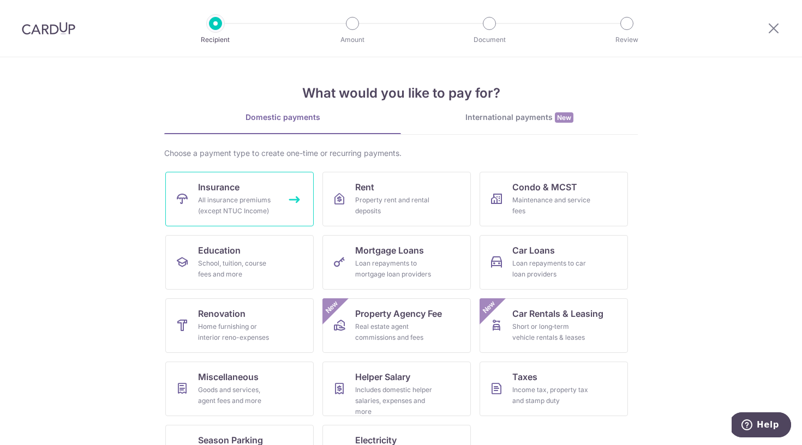
click at [297, 202] on link "Insurance All insurance premiums (except NTUC Income)" at bounding box center [239, 199] width 148 height 55
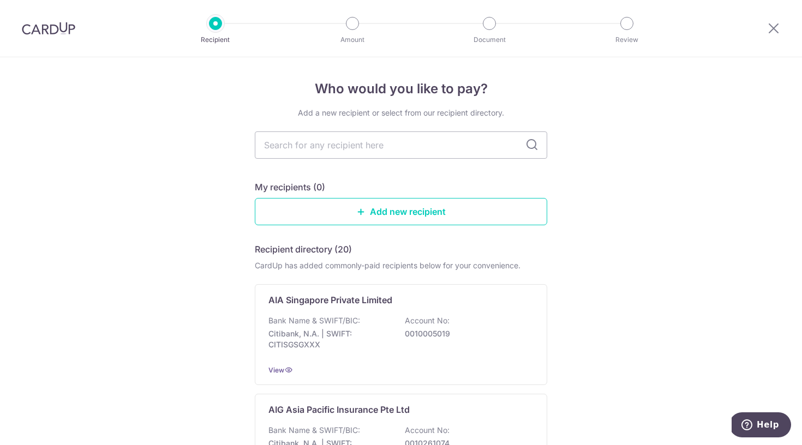
click at [338, 147] on input "text" at bounding box center [401, 144] width 292 height 27
type input "great"
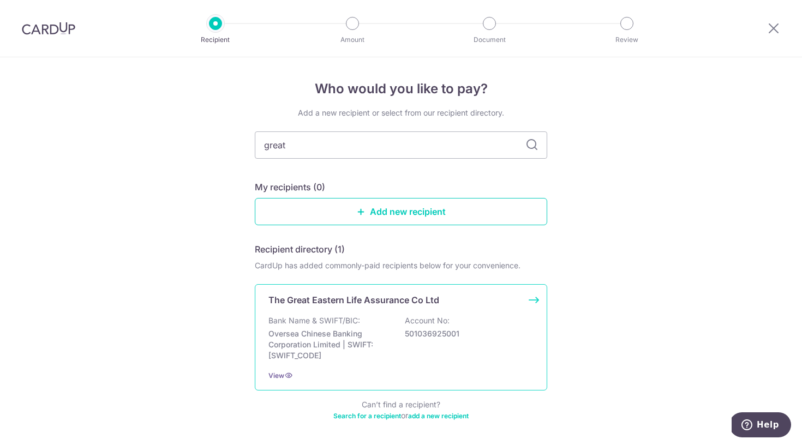
click at [336, 327] on div "Bank Name & SWIFT/BIC: Oversea Chinese Banking Corporation Limited | SWIFT: [SW…" at bounding box center [400, 338] width 265 height 46
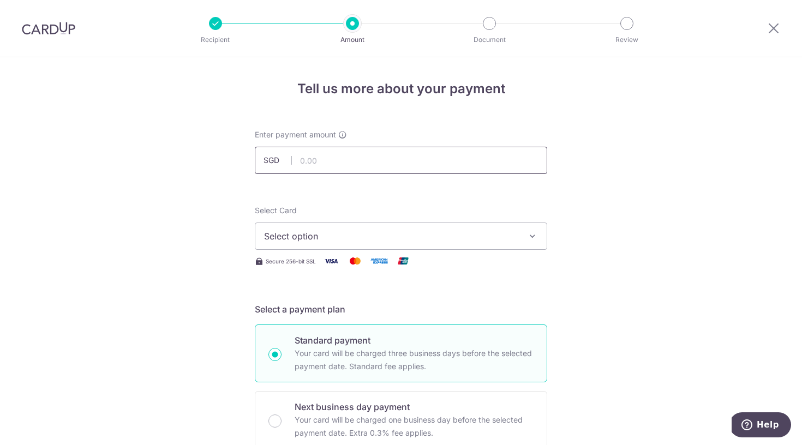
click at [328, 160] on input "text" at bounding box center [401, 160] width 292 height 27
type input "430.42"
click at [328, 239] on span "Select option" at bounding box center [391, 236] width 254 height 13
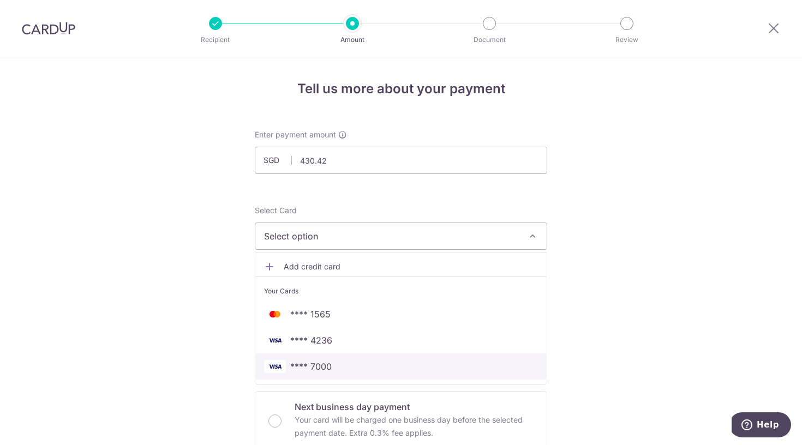
click at [288, 363] on span "**** 7000" at bounding box center [401, 366] width 274 height 13
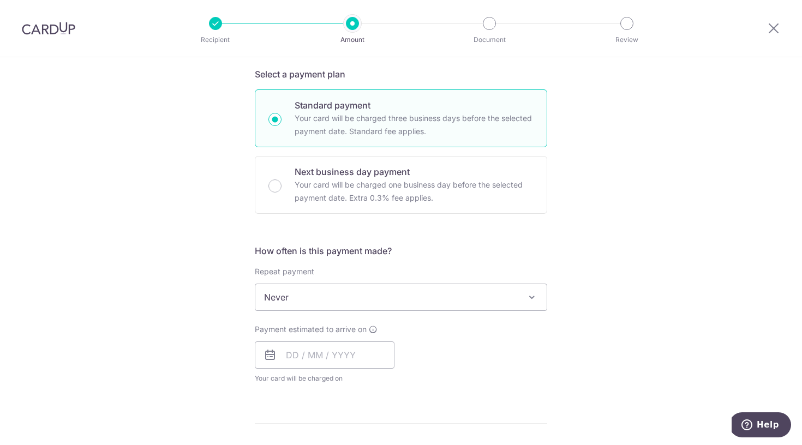
scroll to position [245, 0]
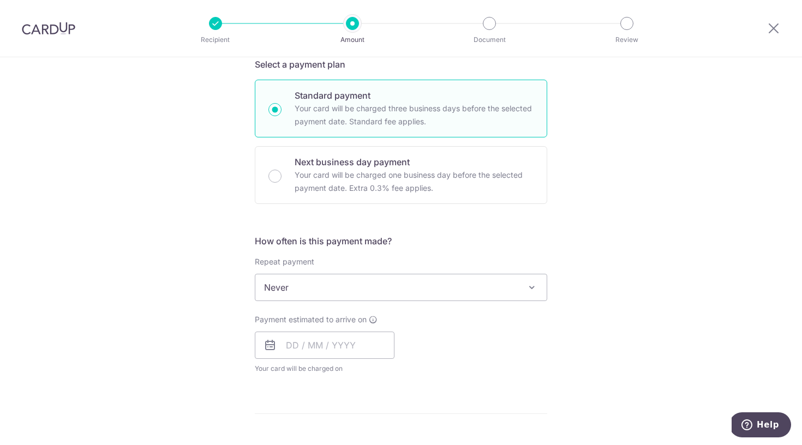
click at [318, 286] on span "Never" at bounding box center [400, 287] width 291 height 26
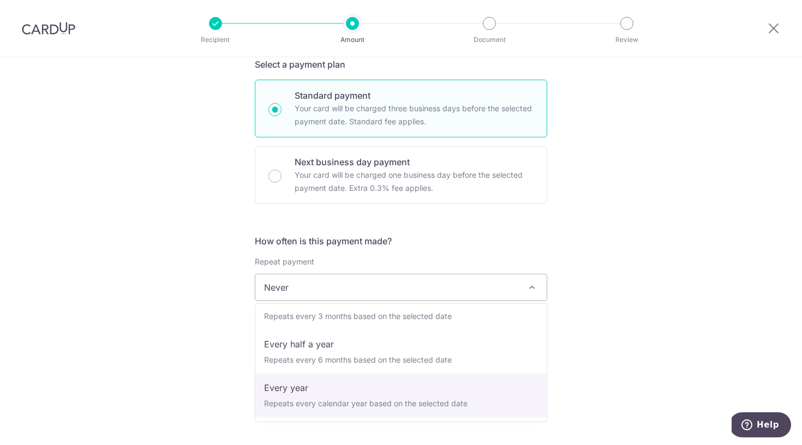
scroll to position [153, 0]
select select "6"
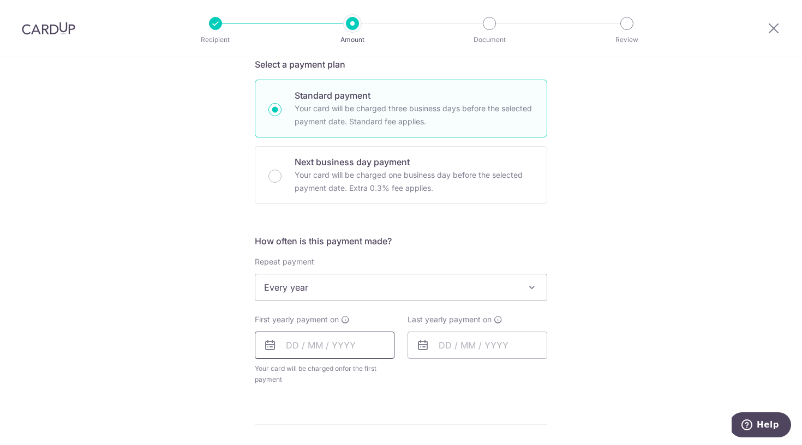
click at [298, 348] on input "text" at bounding box center [325, 345] width 140 height 27
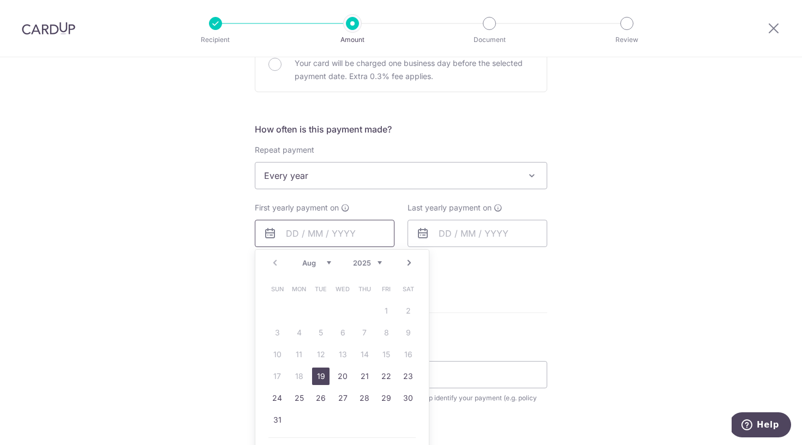
scroll to position [357, 0]
click at [407, 333] on link "8" at bounding box center [407, 332] width 17 height 17
type input "[DATE]"
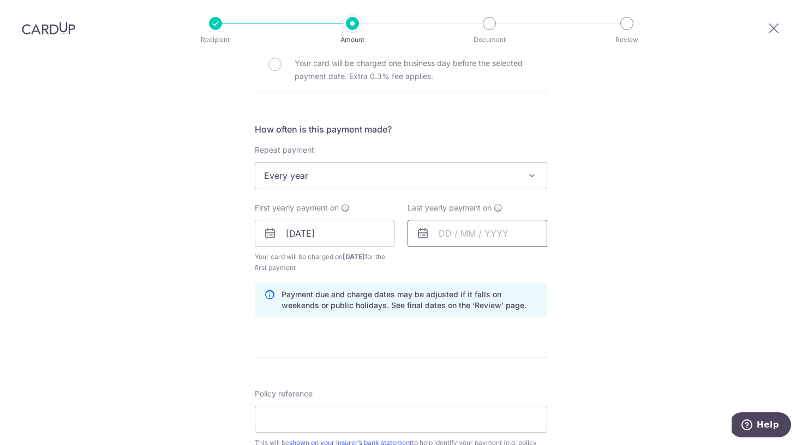
click at [443, 237] on input "text" at bounding box center [477, 233] width 140 height 27
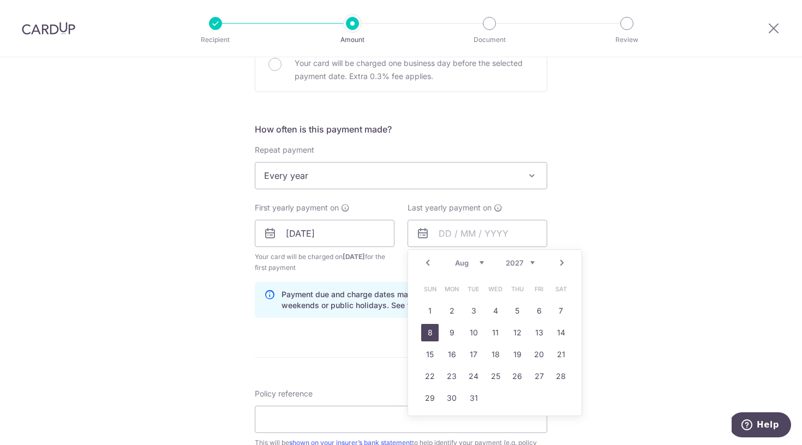
click at [432, 336] on link "8" at bounding box center [429, 332] width 17 height 17
type input "[DATE]"
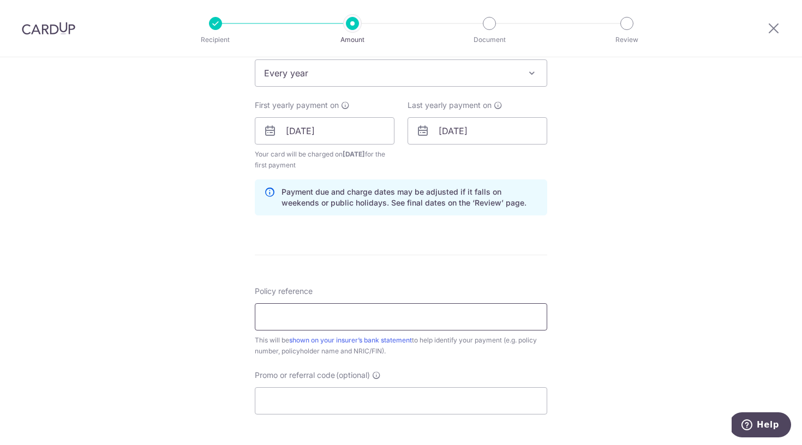
scroll to position [461, 0]
click at [414, 321] on input "Policy reference" at bounding box center [401, 315] width 292 height 27
type input "0241230241"
click at [294, 398] on input "Promo or referral code (optional)" at bounding box center [401, 399] width 292 height 27
paste input "REC185"
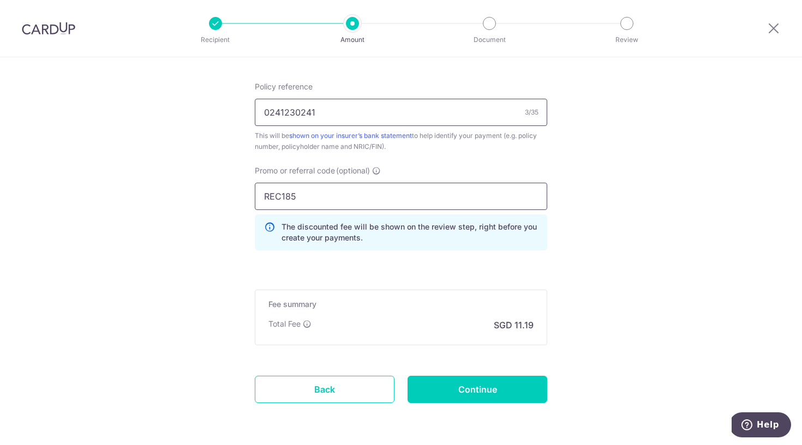
scroll to position [667, 0]
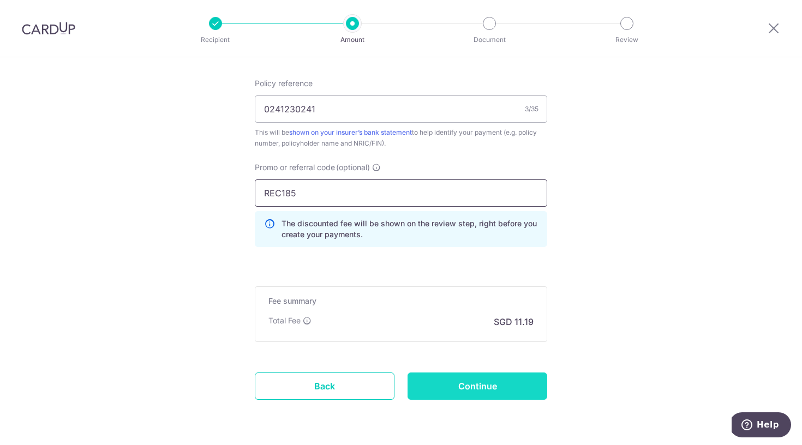
type input "REC185"
click at [476, 390] on input "Continue" at bounding box center [477, 385] width 140 height 27
type input "Create Schedule"
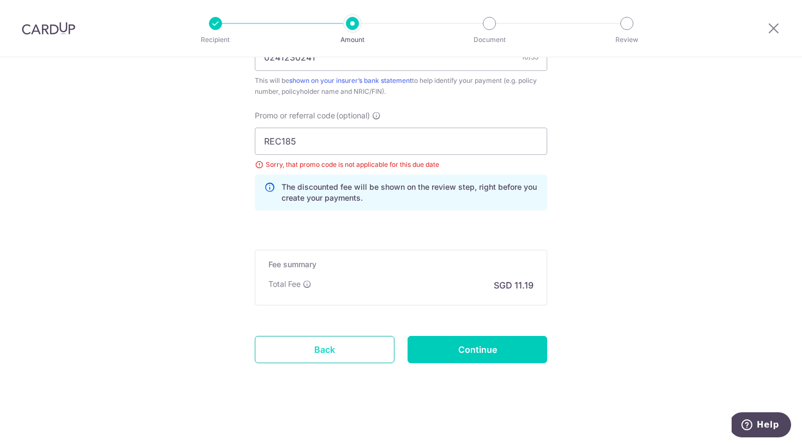
click at [308, 350] on link "Back" at bounding box center [325, 349] width 140 height 27
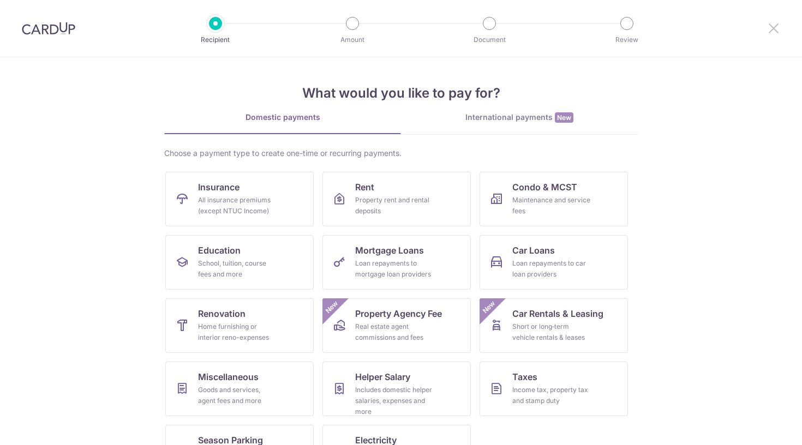
click at [772, 22] on icon at bounding box center [773, 28] width 13 height 14
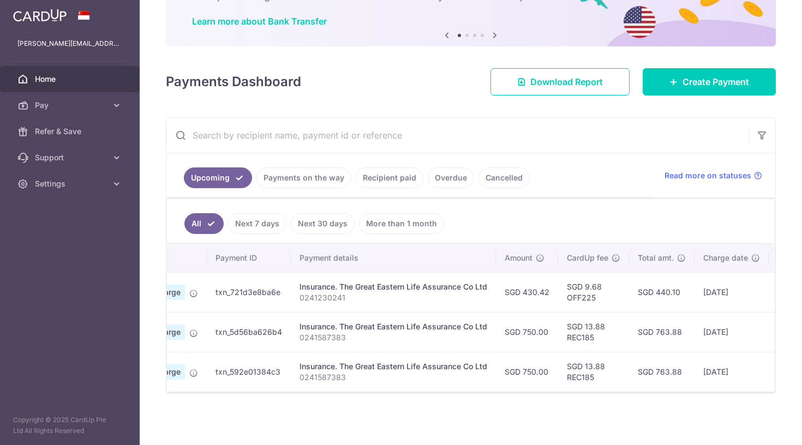
scroll to position [0, 99]
click at [401, 178] on link "Recipient paid" at bounding box center [390, 177] width 68 height 21
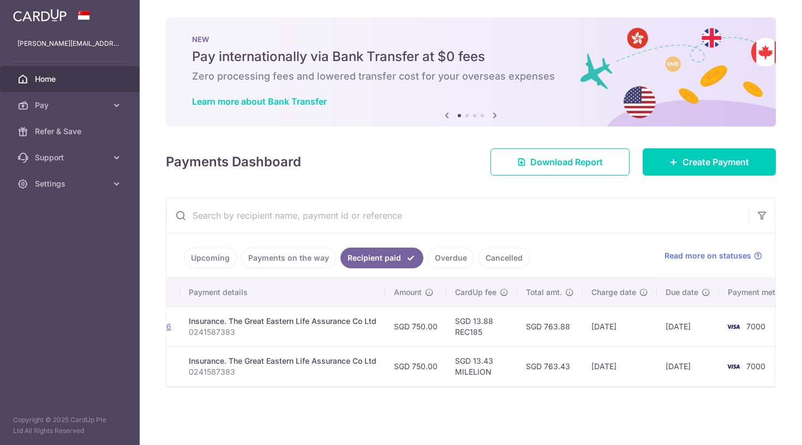
scroll to position [0, 183]
